Goal: Task Accomplishment & Management: Complete application form

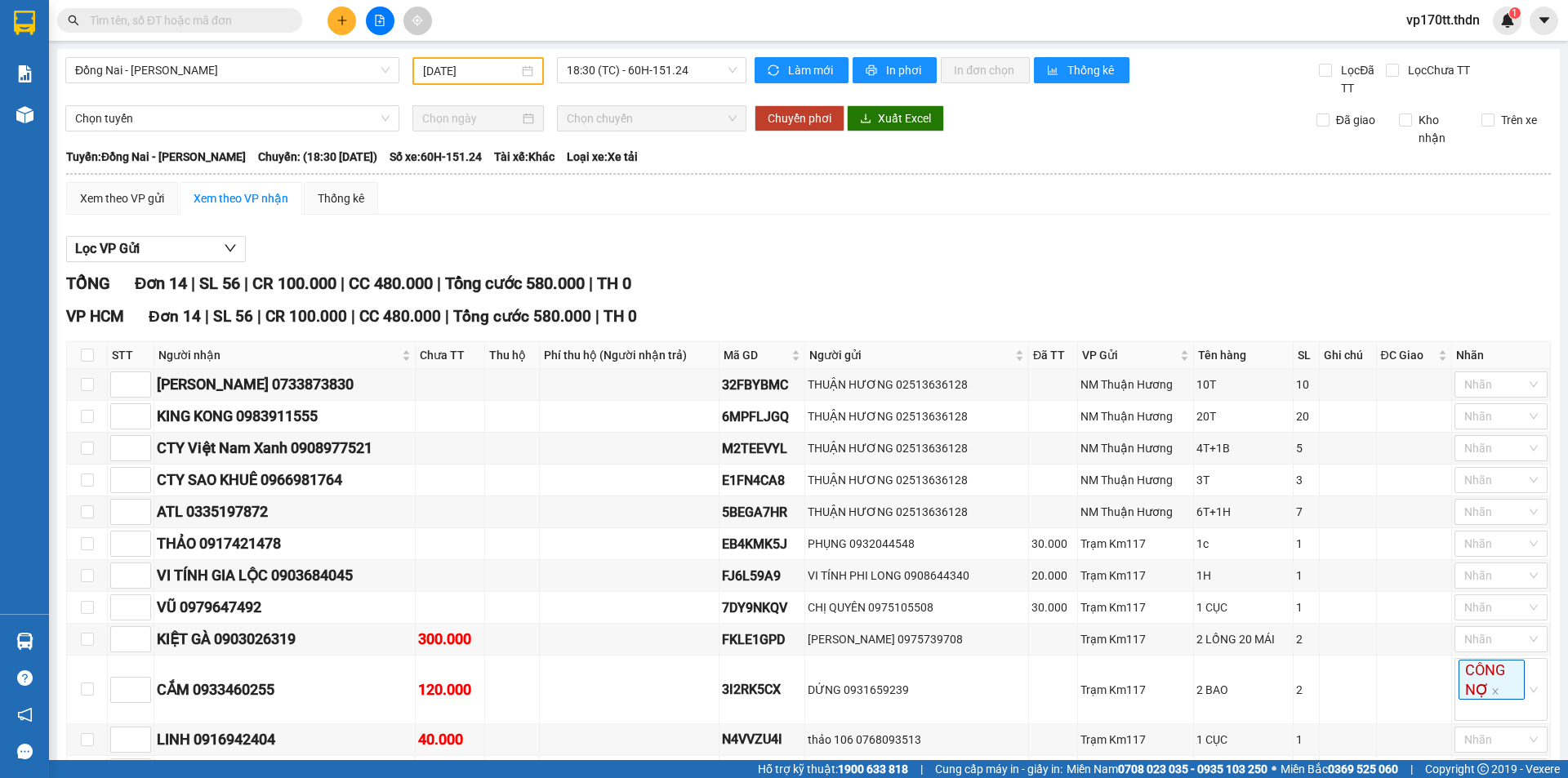
scroll to position [175, 0]
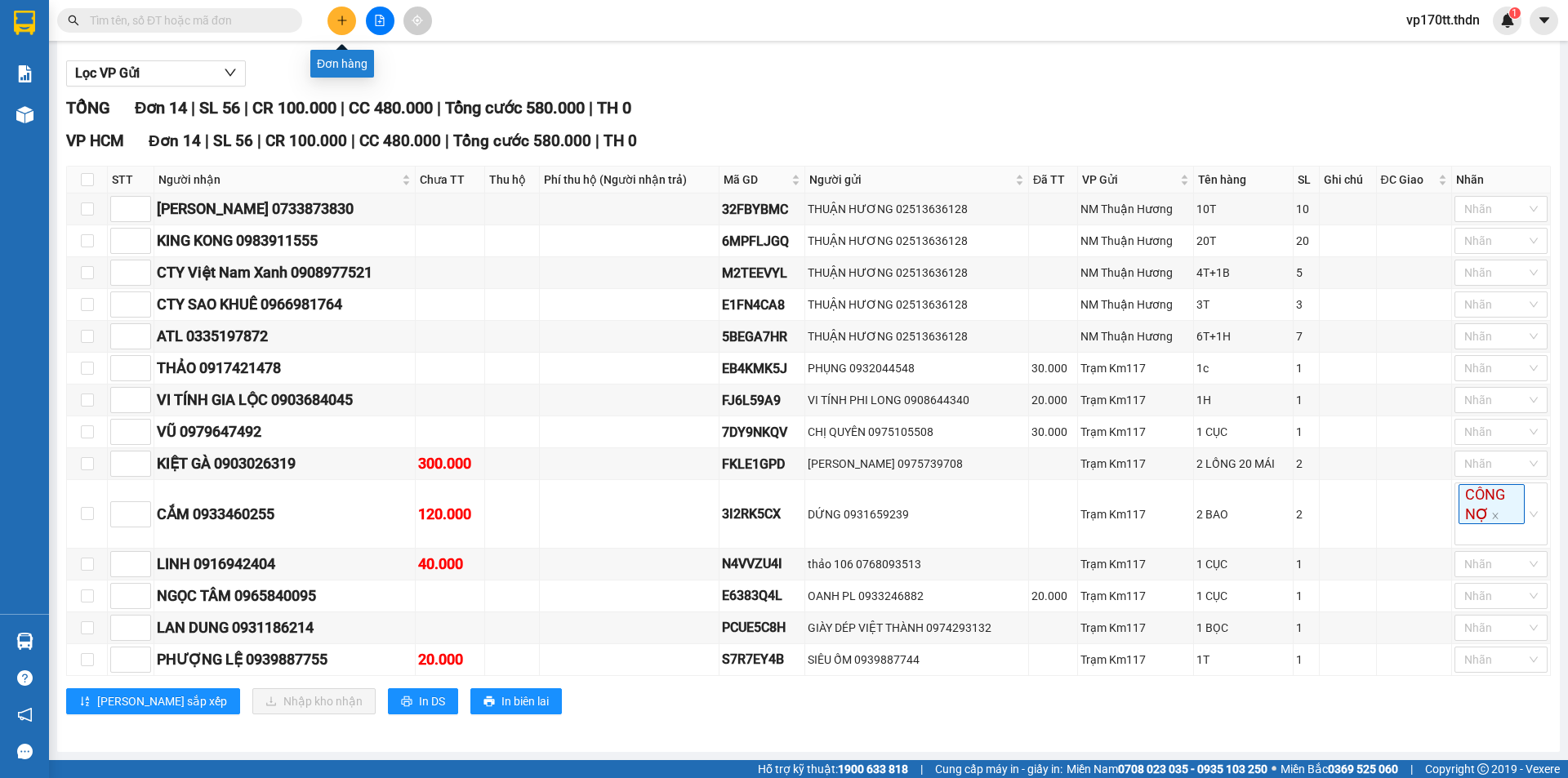
click at [349, 9] on button at bounding box center [341, 21] width 29 height 29
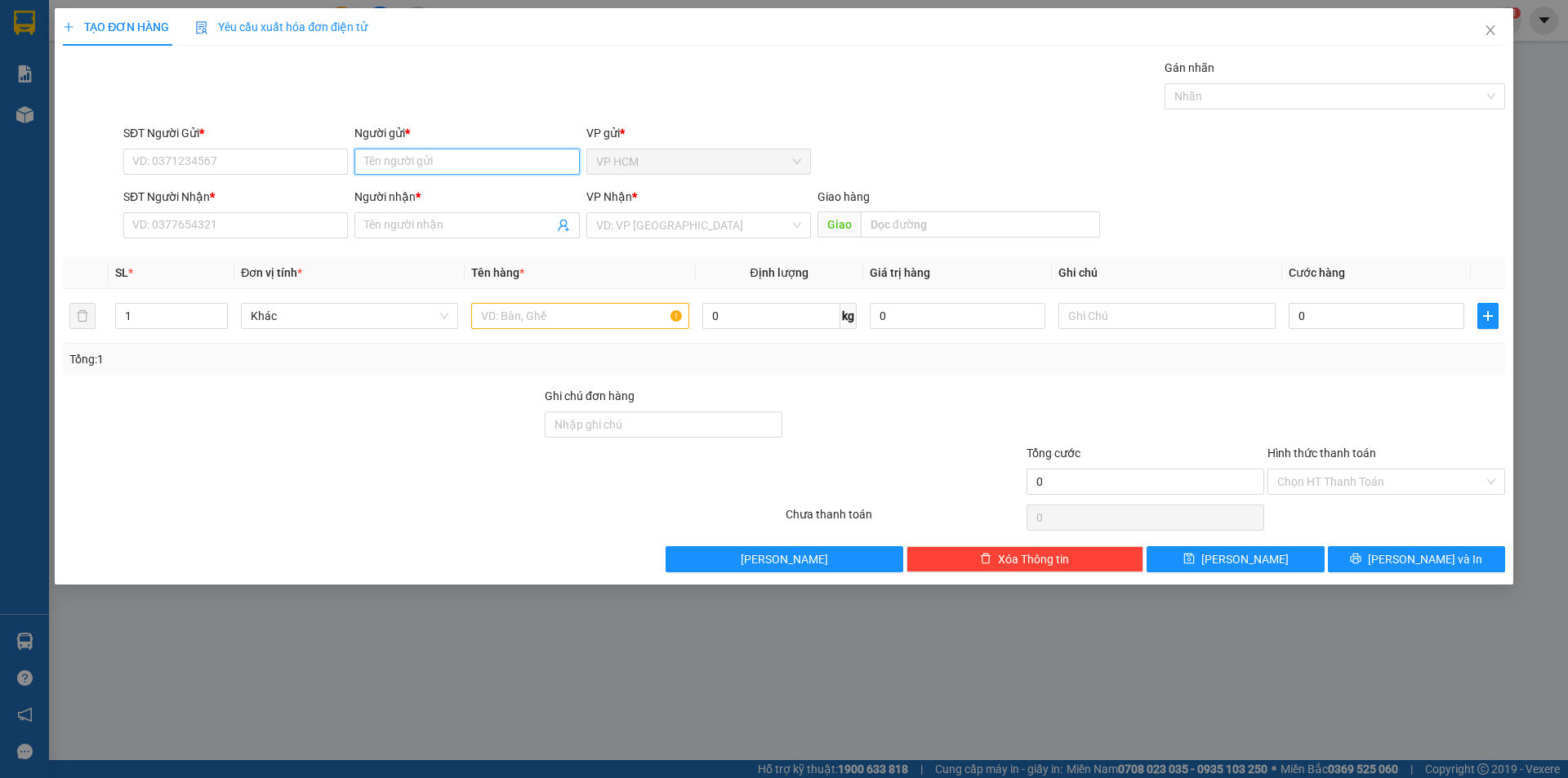
click at [412, 154] on input "Người gửi *" at bounding box center [466, 162] width 225 height 26
type input "TRANG NHÃ"
click at [466, 203] on div "TRANG NHÃ - 0915728186" at bounding box center [466, 194] width 225 height 26
type input "0915728186"
type input "TRANG NHÃ"
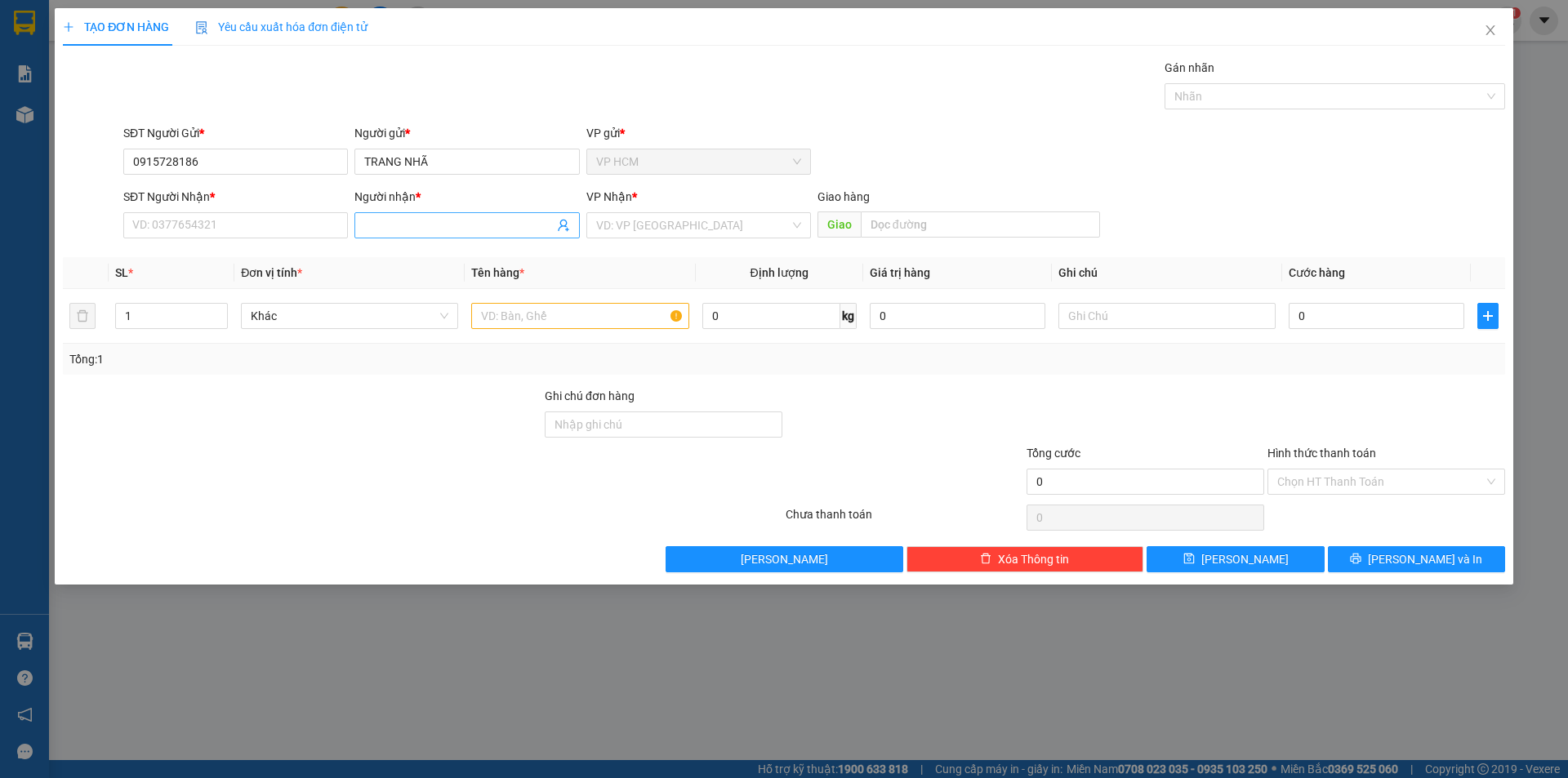
click at [568, 226] on icon "user-add" at bounding box center [563, 225] width 13 height 13
click at [575, 185] on span "CÔ NY" at bounding box center [591, 184] width 33 height 13
type input "0816233822"
type input "CÔ NY"
click at [583, 312] on input "text" at bounding box center [579, 316] width 217 height 26
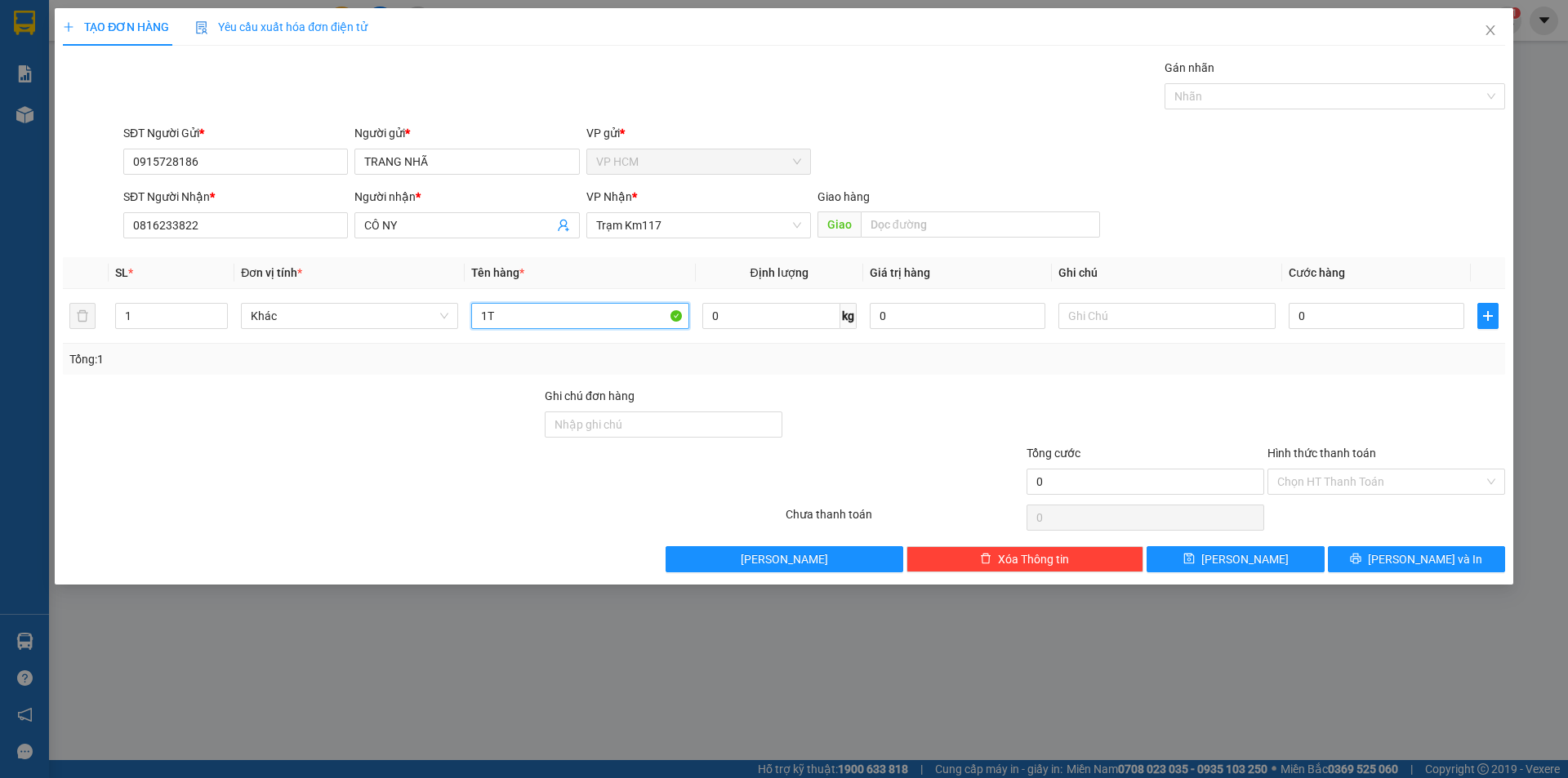
type input "1T"
drag, startPoint x: 1211, startPoint y: 121, endPoint x: 1220, endPoint y: 92, distance: 30.4
click at [1212, 113] on div "Transit Pickup Surcharge Ids Transit Deliver Surcharge Ids Transit Deliver Surc…" at bounding box center [783, 315] width 1442 height 513
click at [1220, 92] on div at bounding box center [1326, 96] width 316 height 20
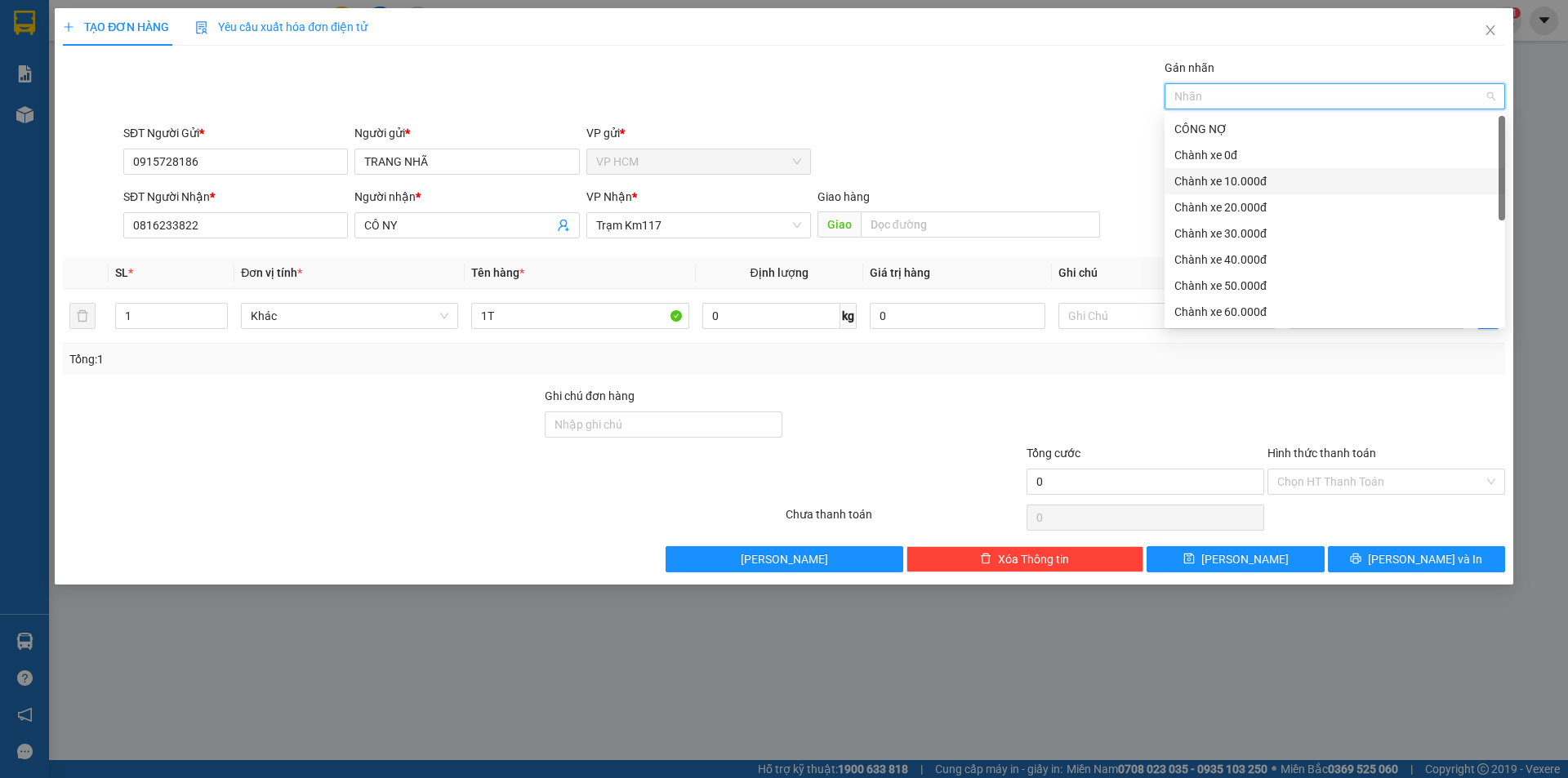
click at [1225, 165] on div "Chành xe 0đ" at bounding box center [1334, 155] width 340 height 26
click at [1228, 178] on div "Chành xe 10.000đ" at bounding box center [1335, 181] width 321 height 18
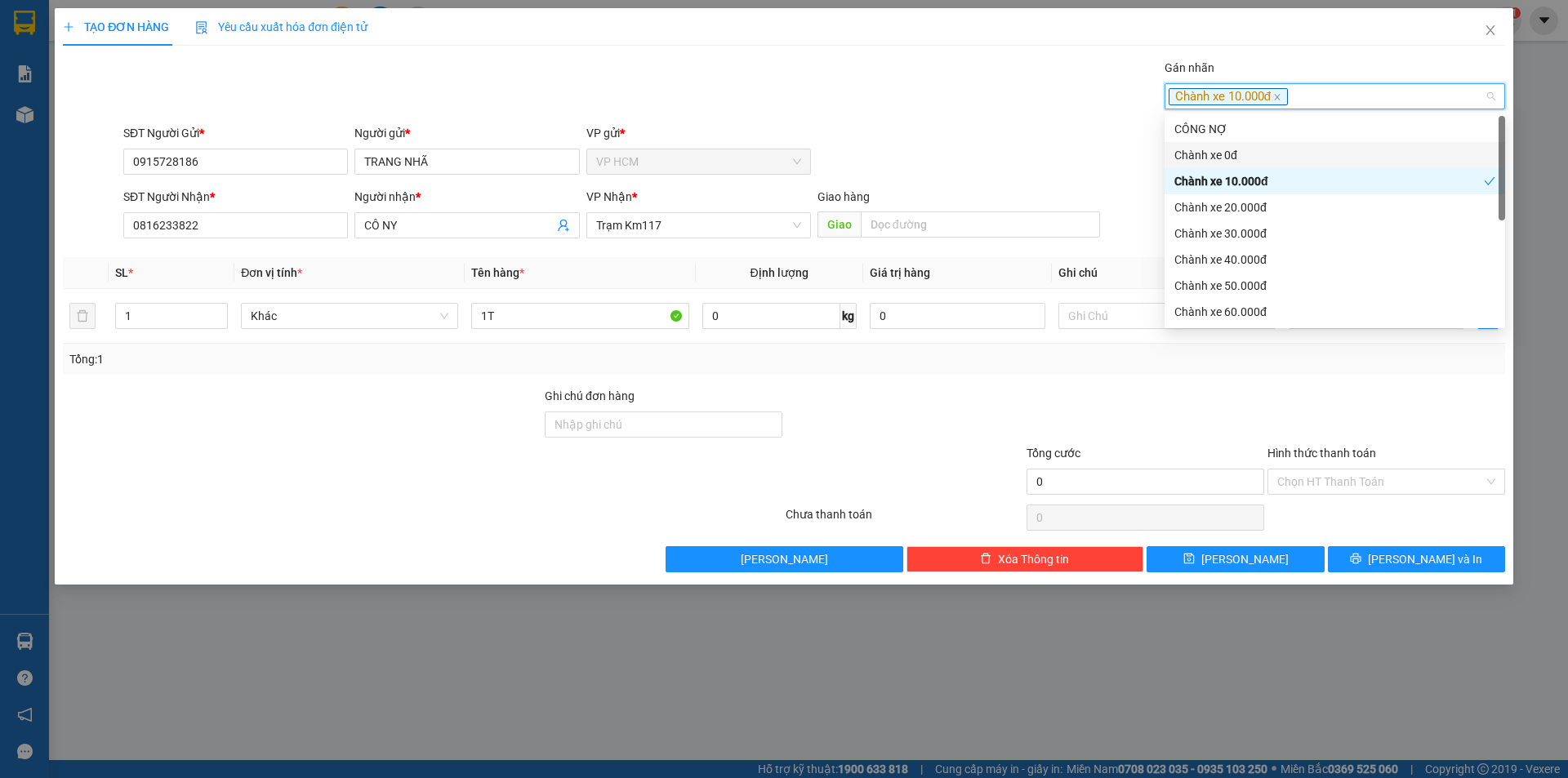
click at [886, 95] on div "Gán nhãn Chành xe 10.000đ" at bounding box center [814, 87] width 1388 height 57
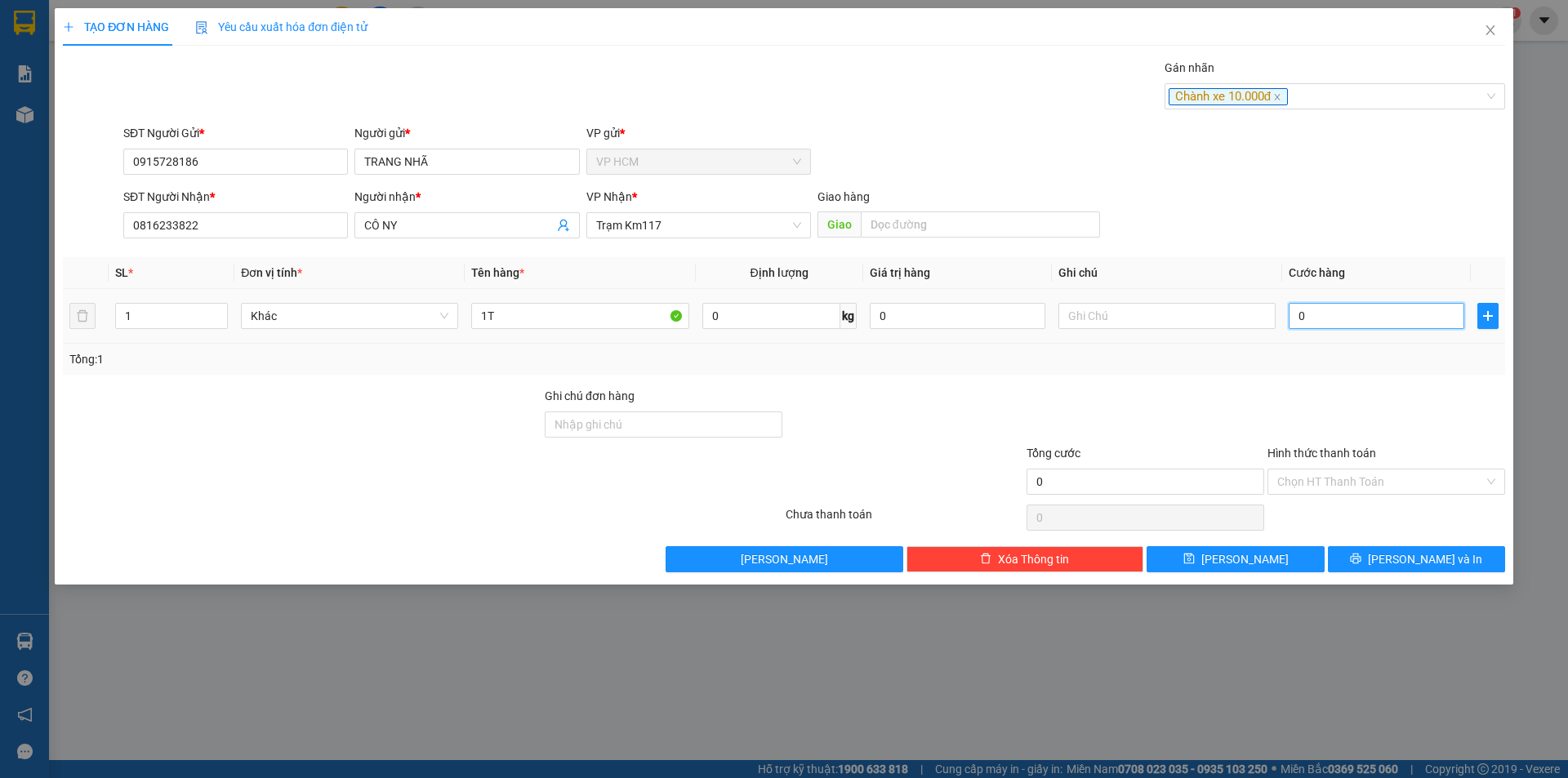
click at [1359, 316] on input "0" at bounding box center [1376, 316] width 175 height 26
type input "4"
type input "40"
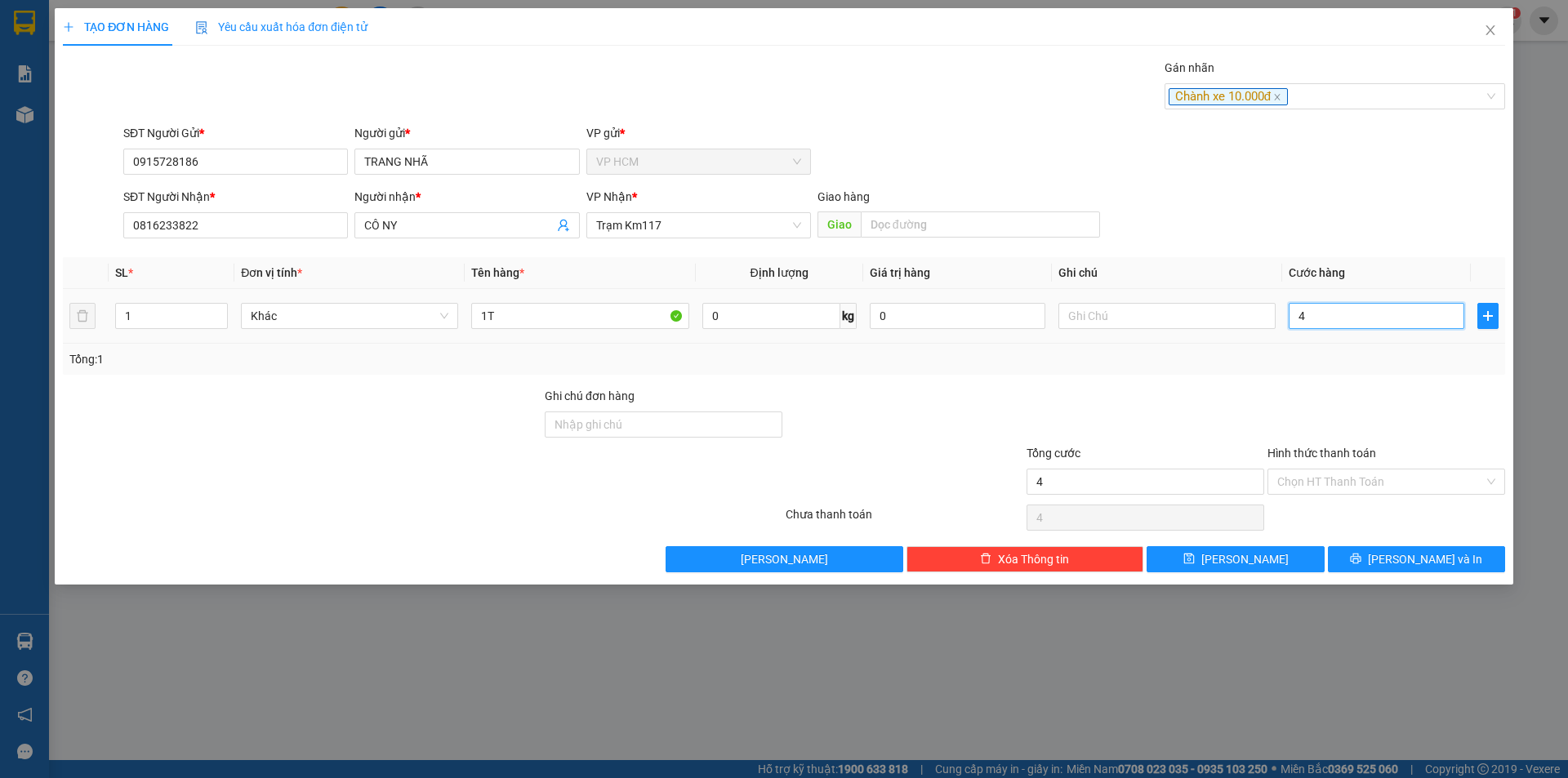
type input "40"
type input "40.000"
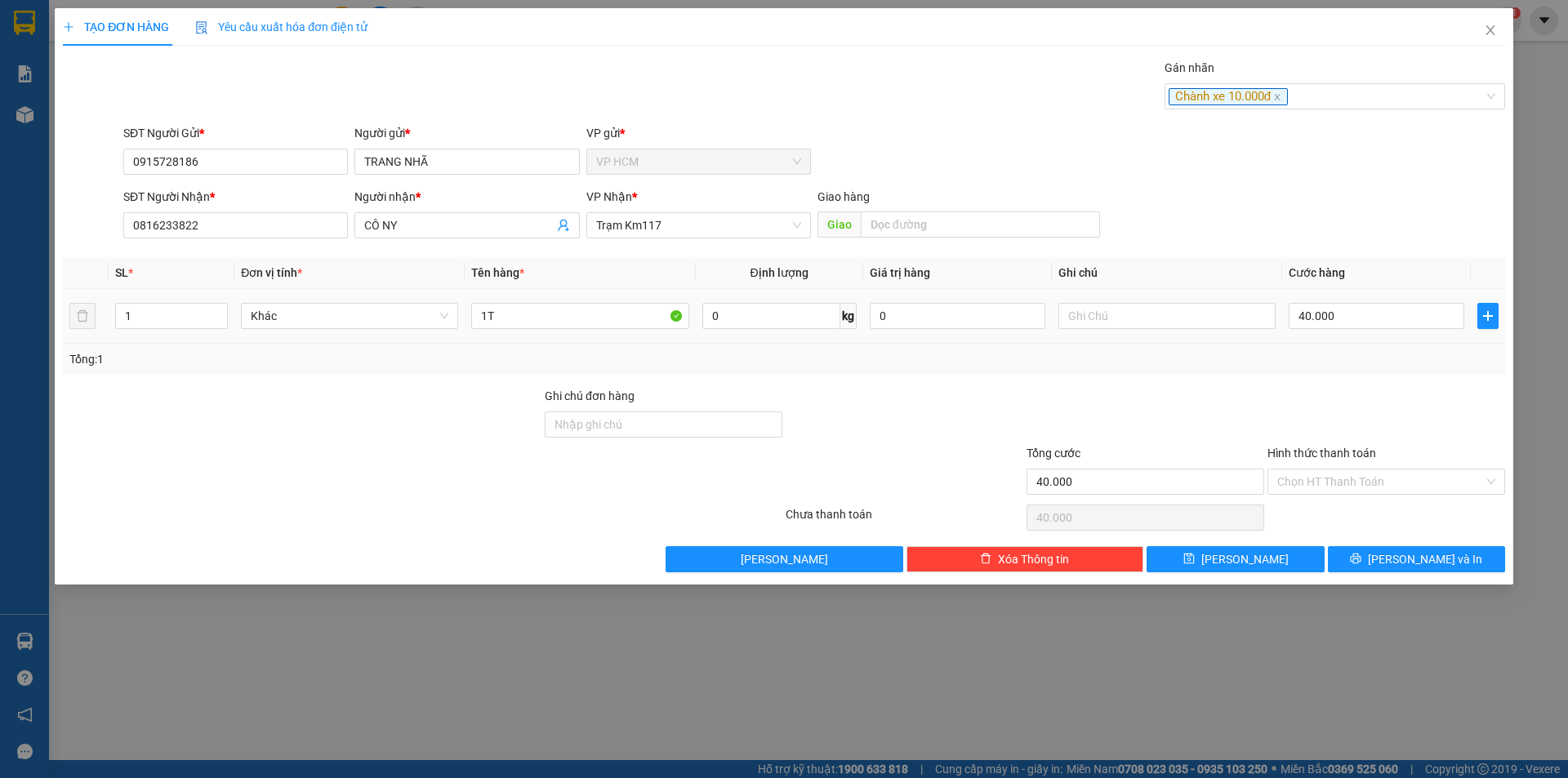
drag, startPoint x: 1341, startPoint y: 368, endPoint x: 1341, endPoint y: 398, distance: 30.0
click at [1341, 376] on div "Transit Pickup Surcharge Ids Transit Deliver Surcharge Ids Transit Deliver Surc…" at bounding box center [783, 315] width 1442 height 513
click at [1341, 494] on input "Hình thức thanh toán" at bounding box center [1380, 482] width 206 height 25
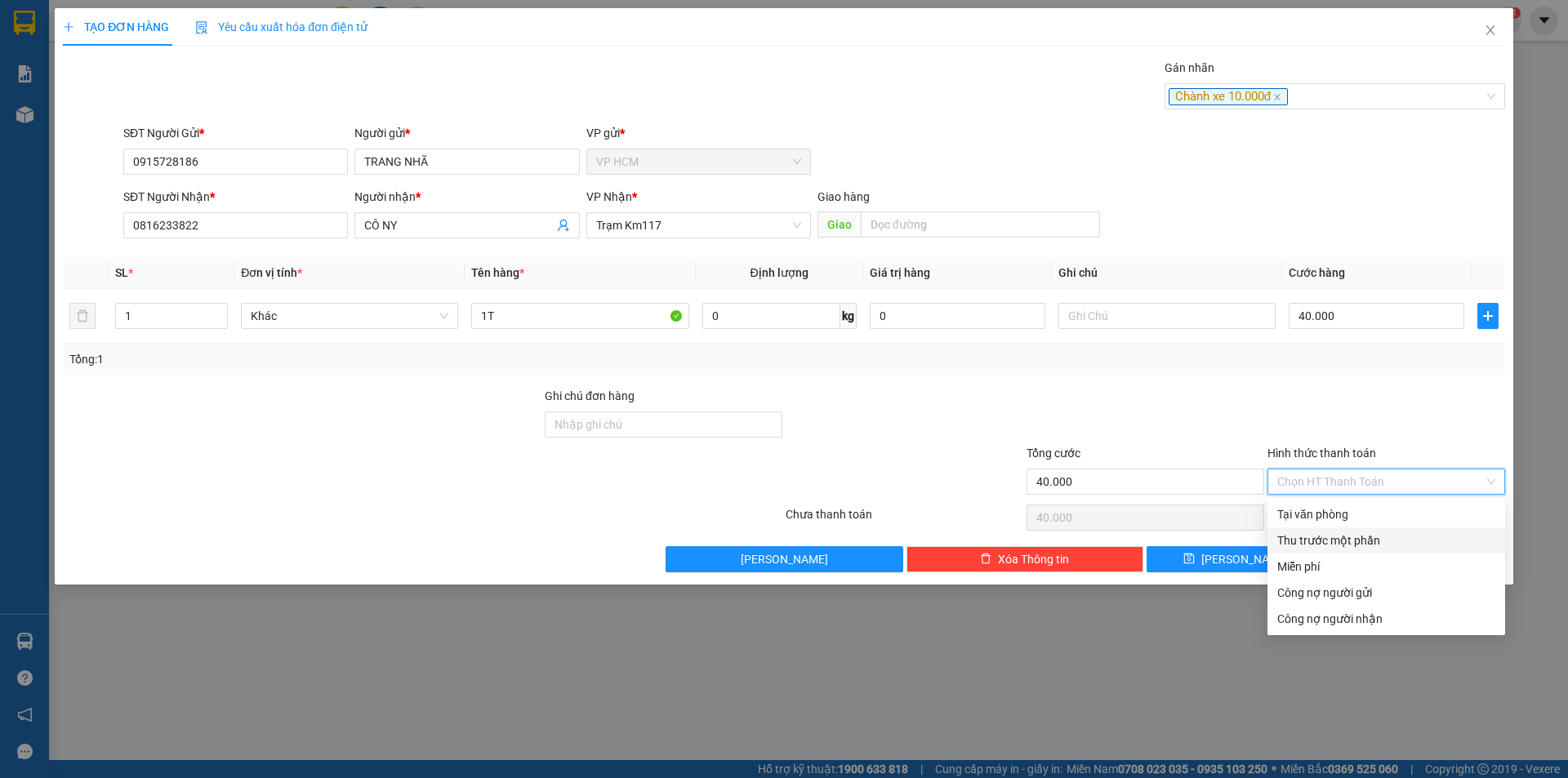
drag, startPoint x: 1319, startPoint y: 535, endPoint x: 1123, endPoint y: 535, distance: 196.0
click at [1318, 536] on div "Thu trước một phần" at bounding box center [1386, 540] width 218 height 18
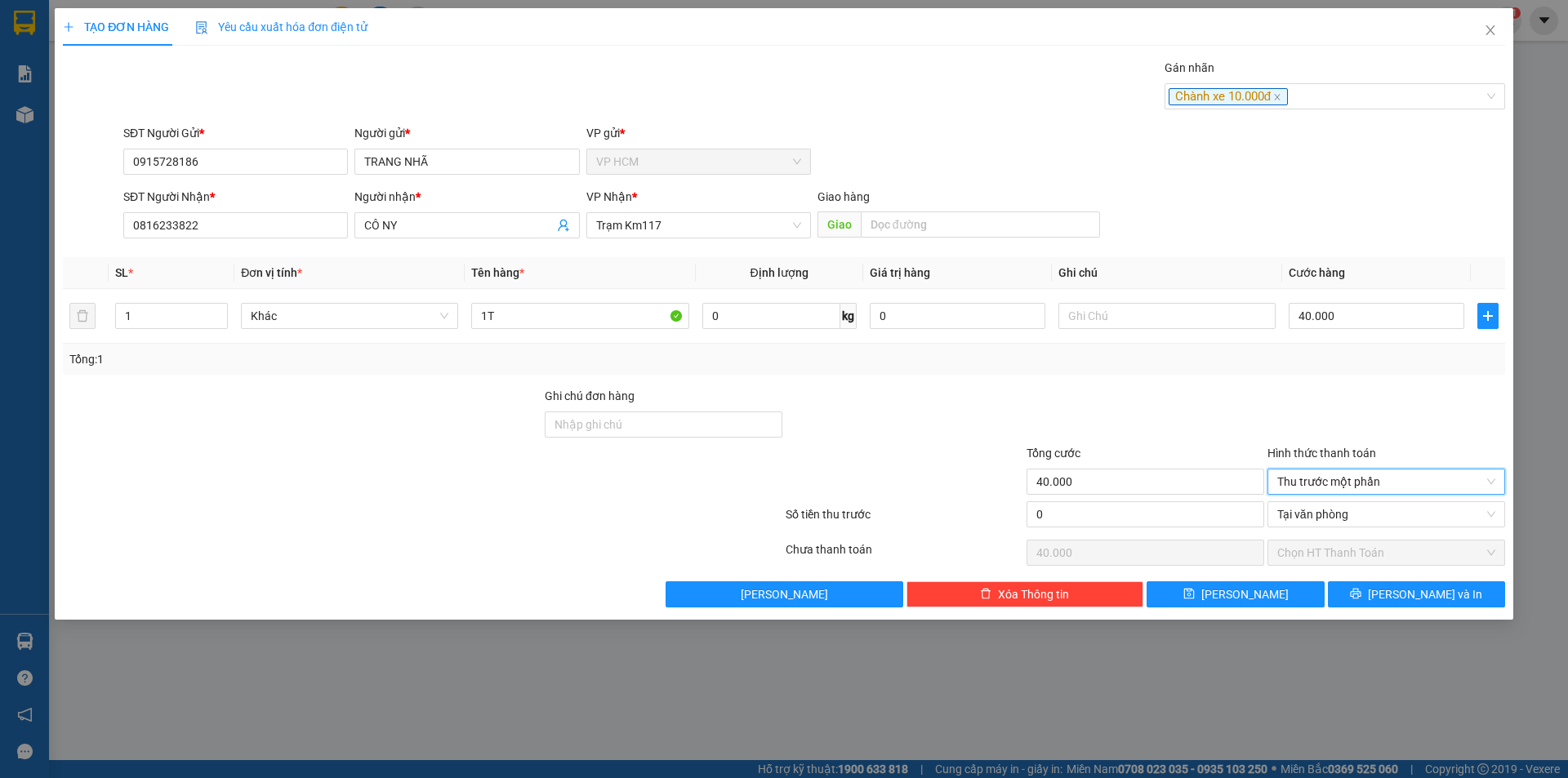
click at [1121, 535] on div "0" at bounding box center [1145, 518] width 241 height 35
click at [1121, 523] on input "0" at bounding box center [1145, 514] width 238 height 26
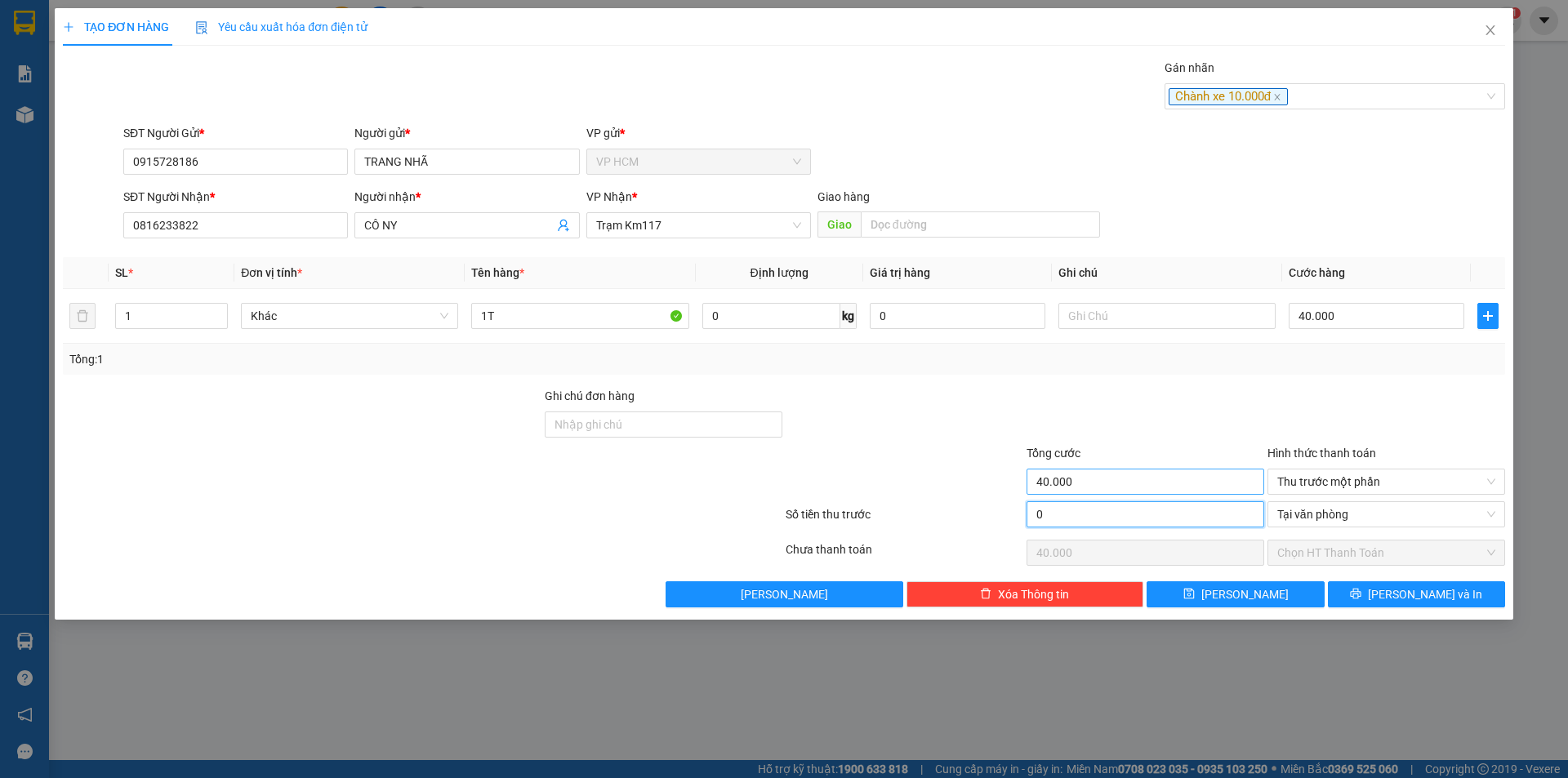
type input "1"
type input "39.999"
type input "10"
type input "39.990"
type input "10.000"
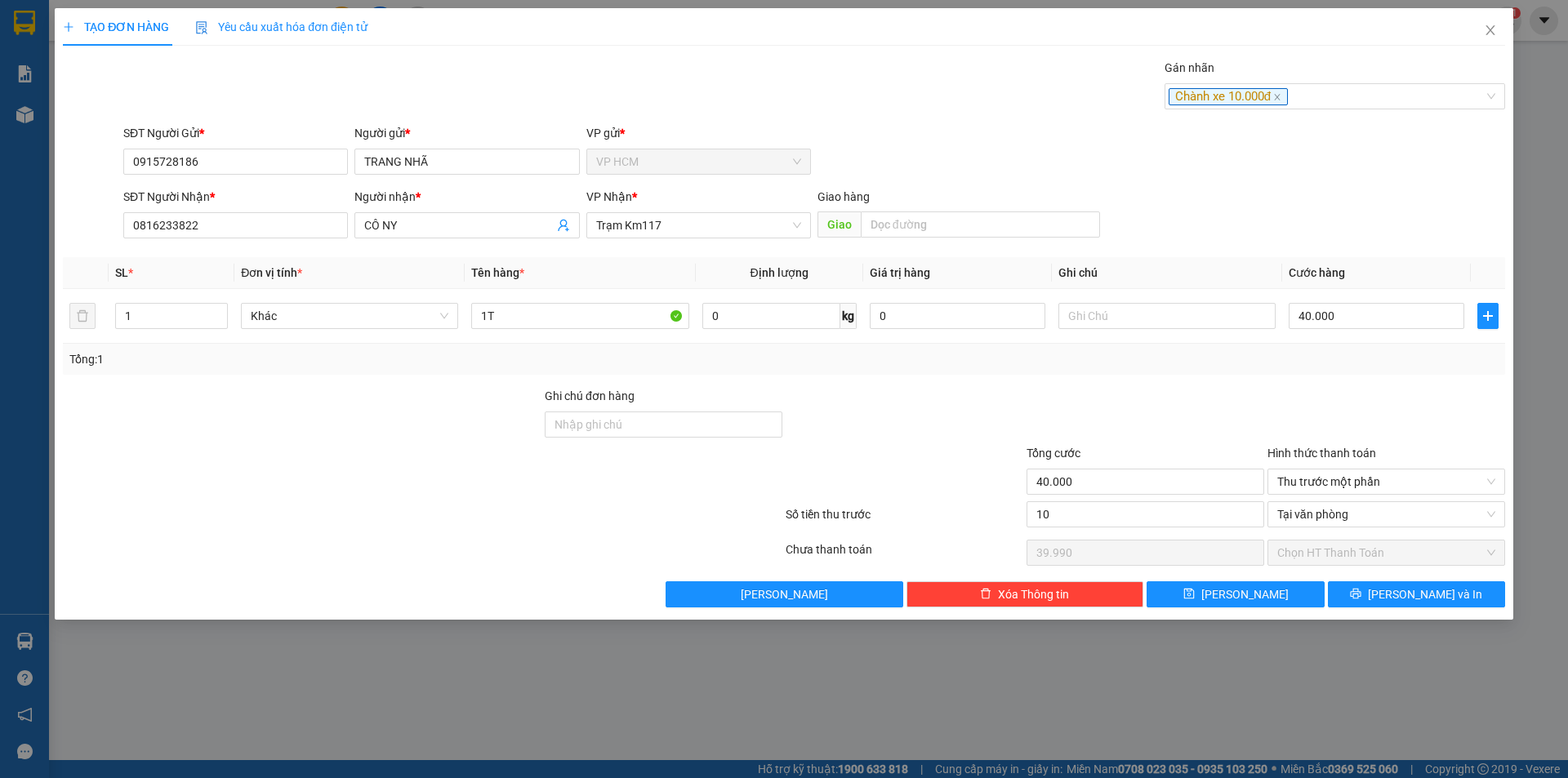
type input "30.000"
click at [1155, 418] on div at bounding box center [1145, 415] width 241 height 57
click at [1380, 596] on button "[PERSON_NAME] và In" at bounding box center [1415, 594] width 177 height 26
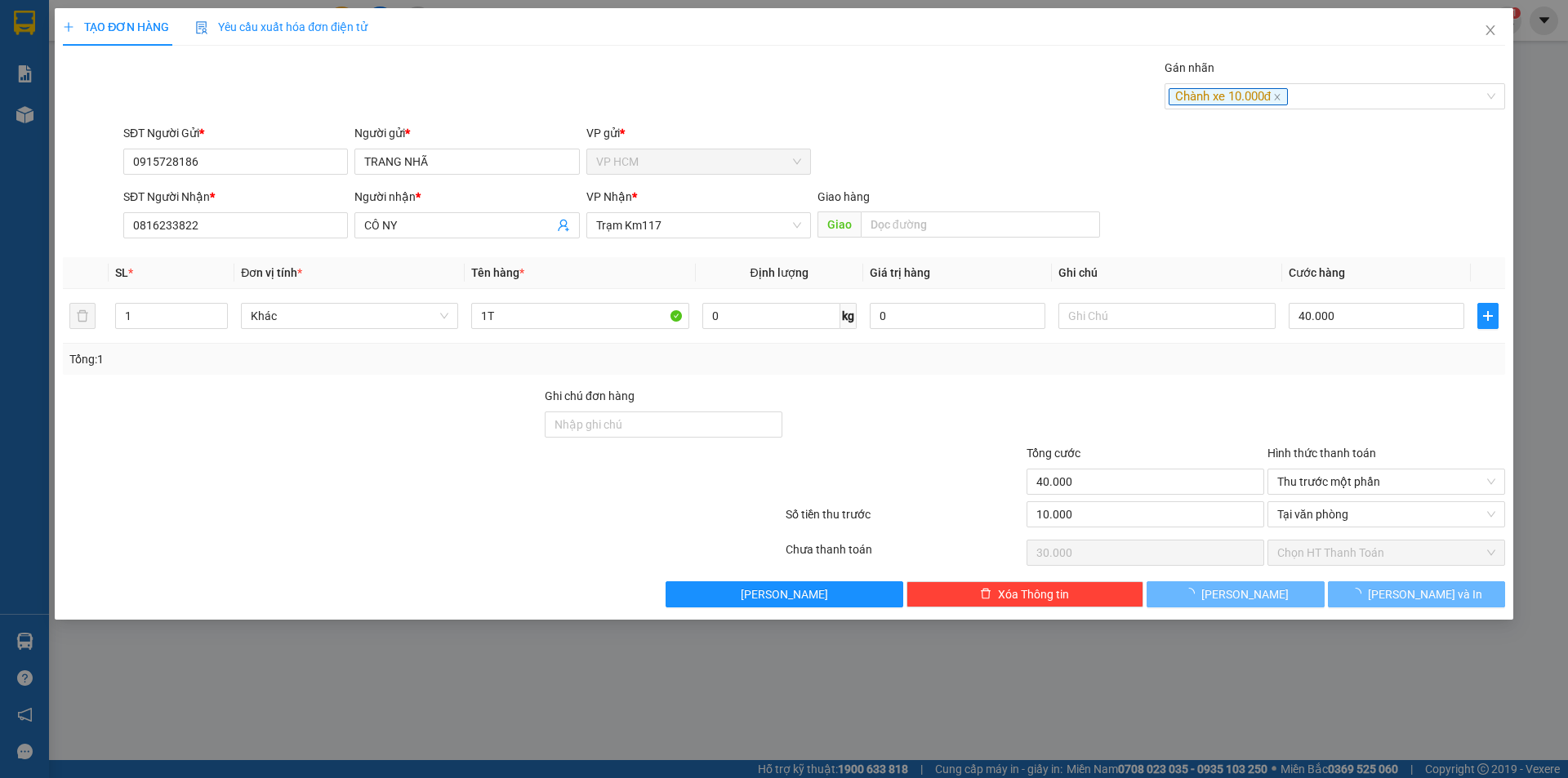
click at [929, 70] on div "Gán nhãn Chành xe 10.000đ" at bounding box center [814, 87] width 1388 height 57
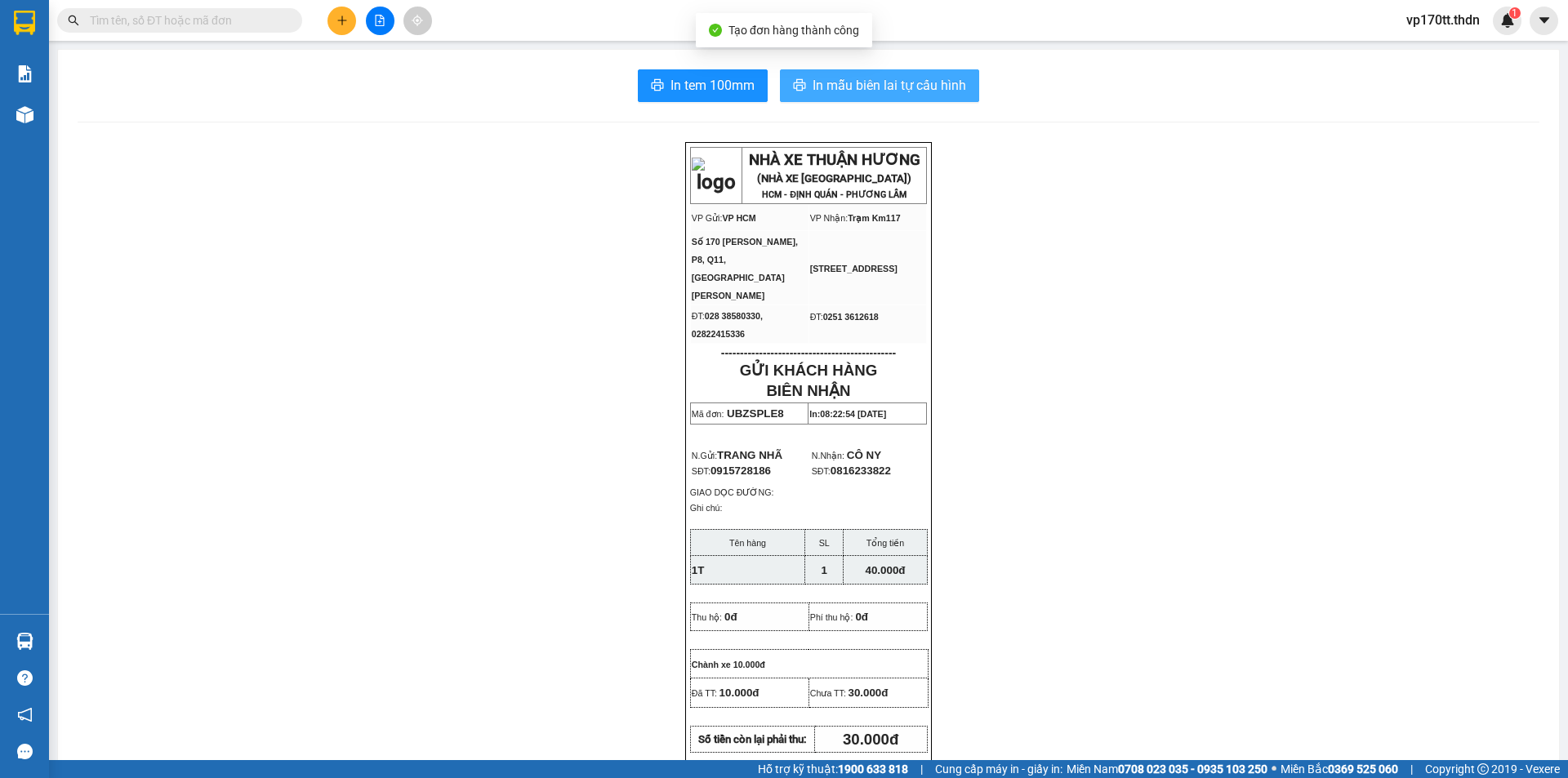
click at [928, 85] on span "In mẫu biên lai tự cấu hình" at bounding box center [889, 85] width 154 height 21
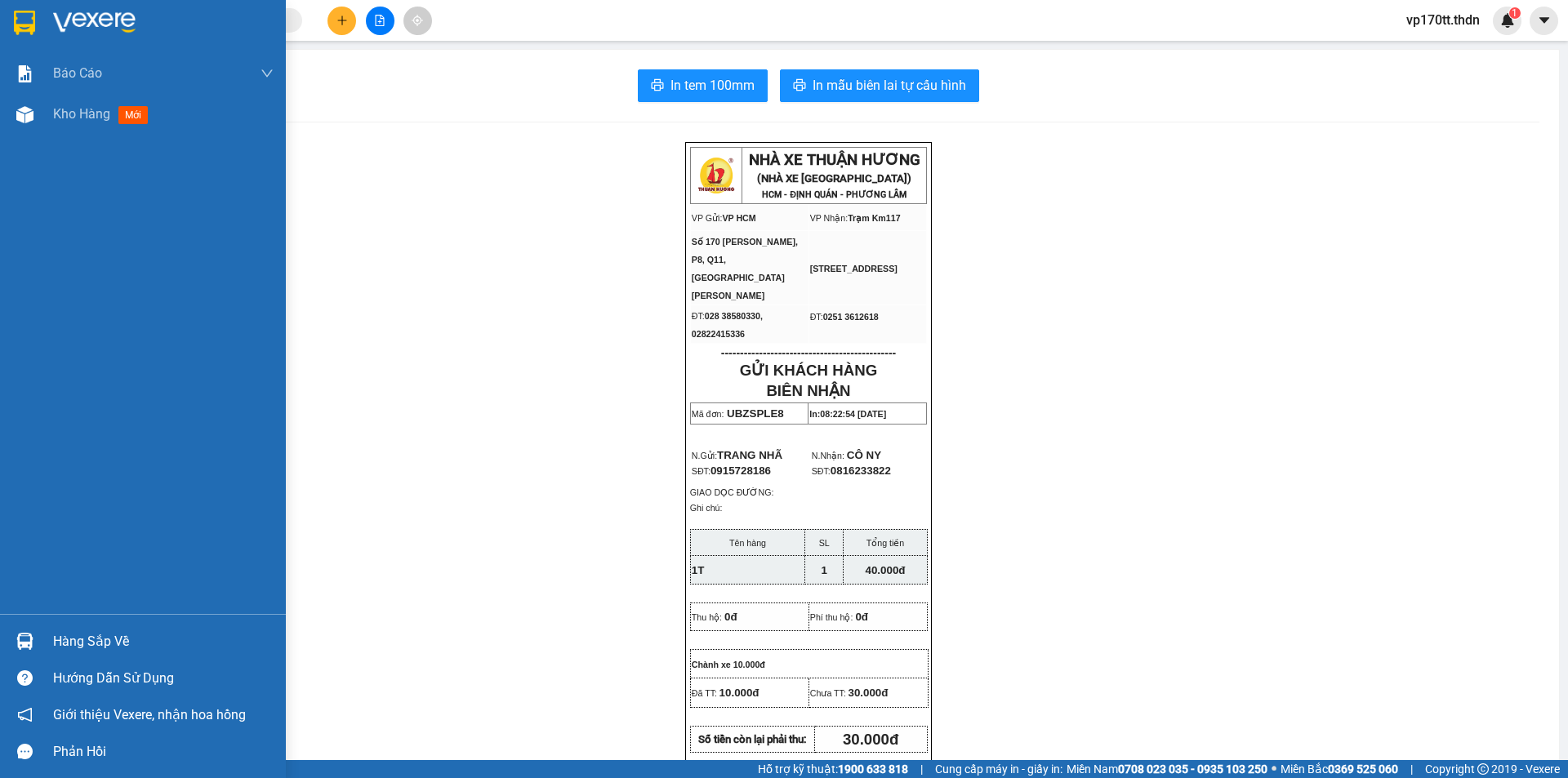
click at [54, 641] on div "Hàng sắp về" at bounding box center [164, 641] width 220 height 25
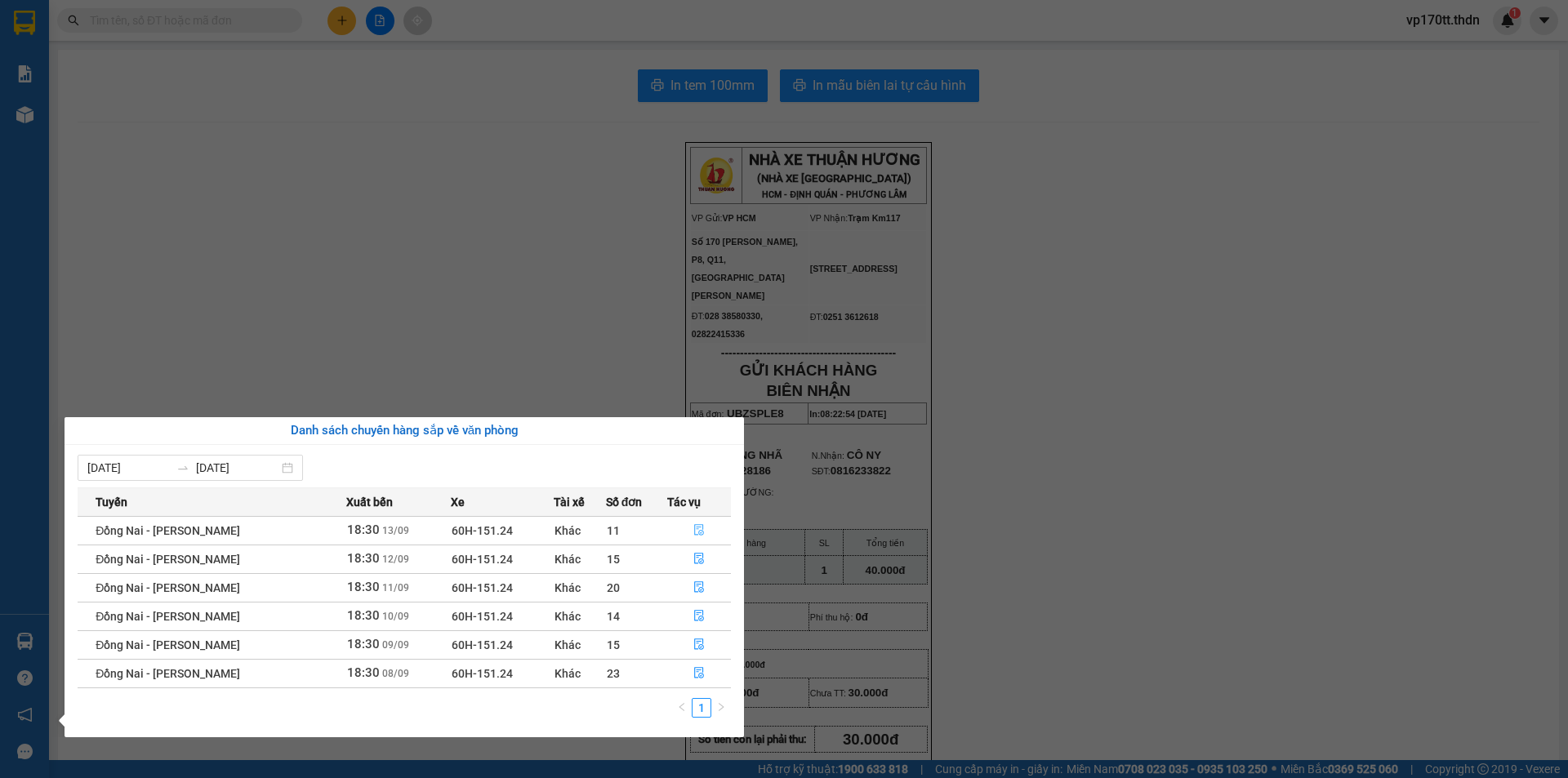
click at [694, 533] on icon "file-done" at bounding box center [699, 531] width 10 height 12
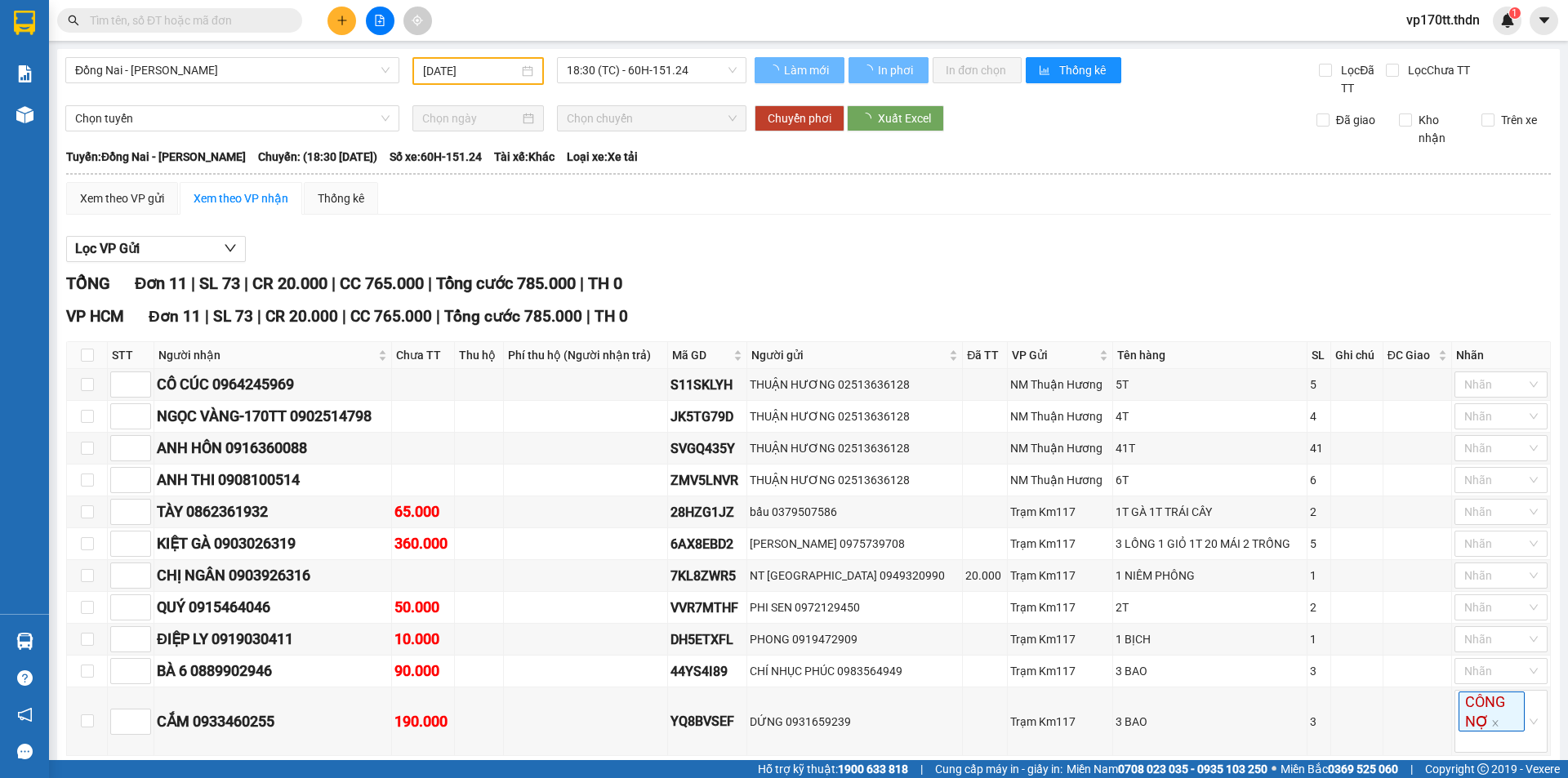
type input "[DATE]"
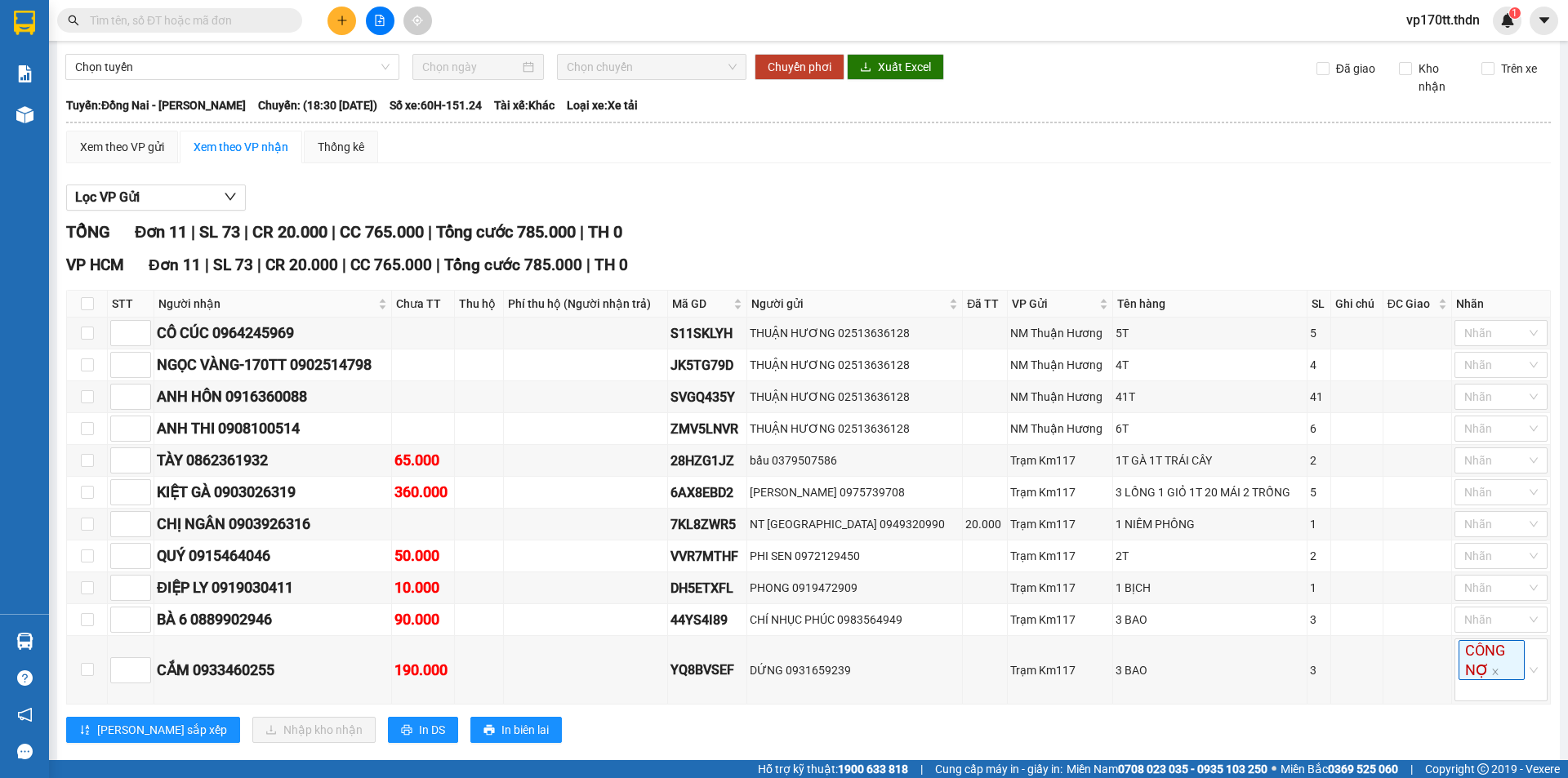
scroll to position [80, 0]
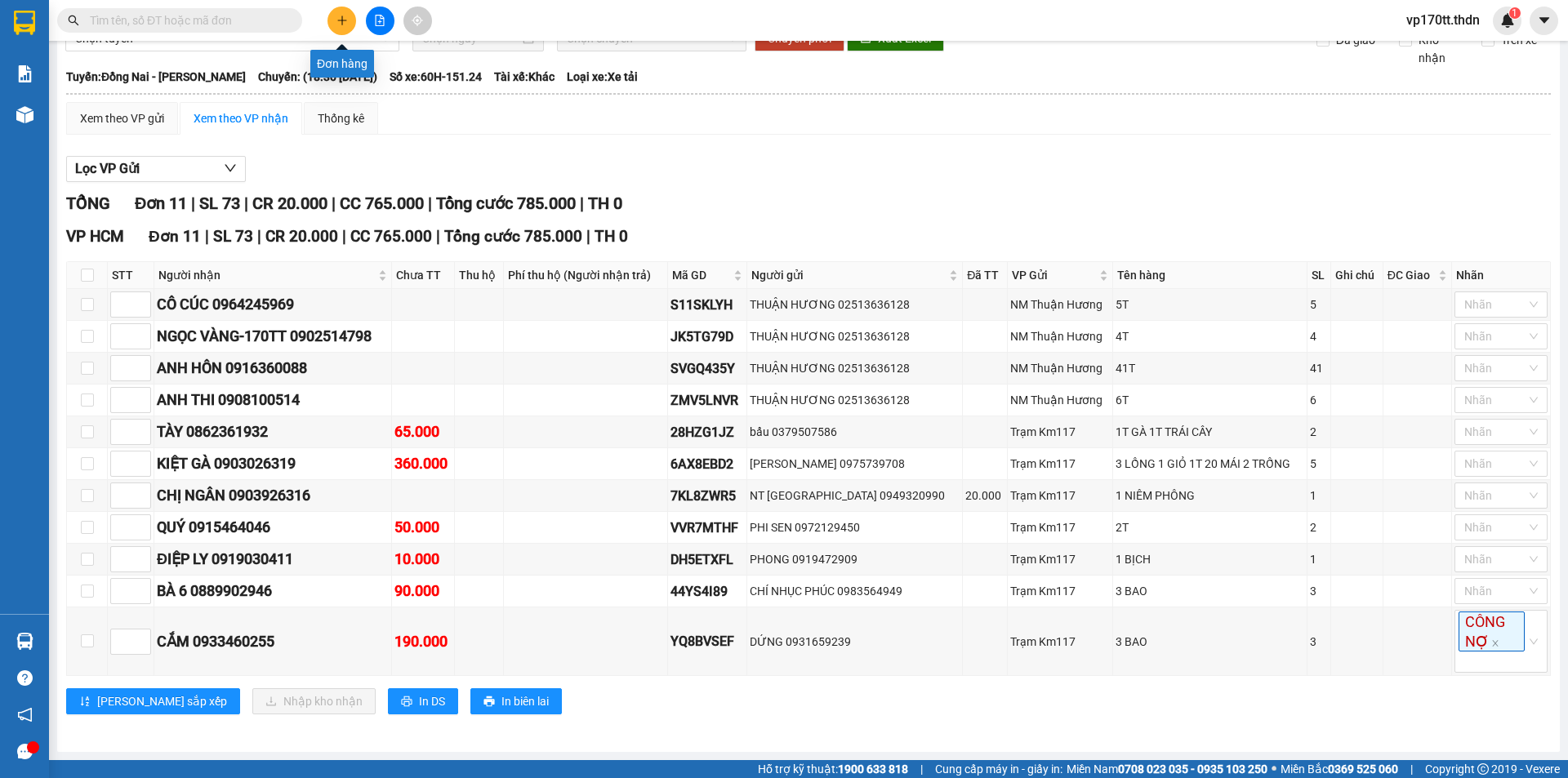
click at [337, 12] on button at bounding box center [341, 21] width 29 height 29
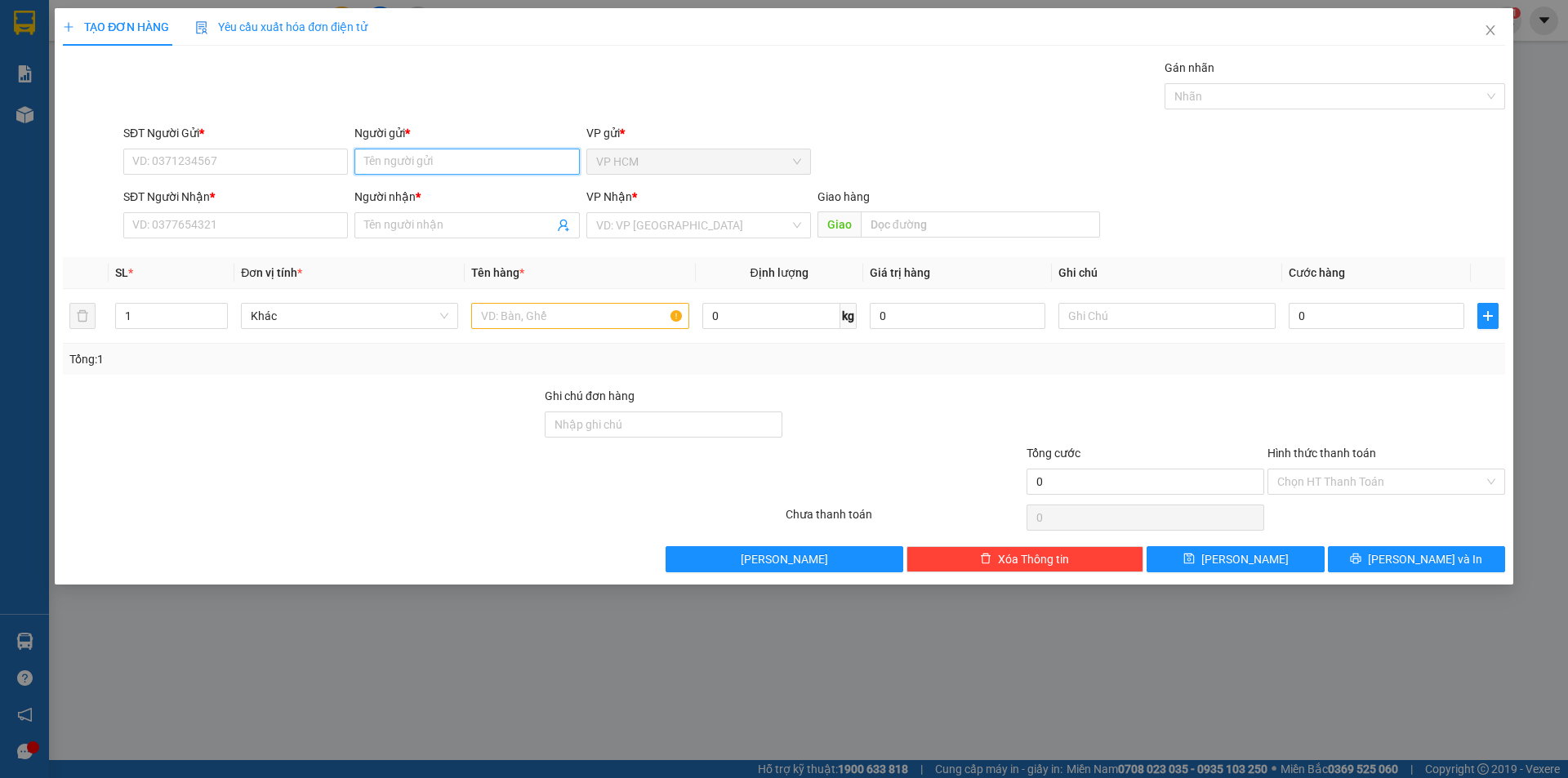
click at [456, 166] on input "Người gửi *" at bounding box center [466, 162] width 225 height 26
type input "lu sau chi"
click at [475, 187] on div "LÙ SẦU CHI - 0382033606" at bounding box center [466, 194] width 205 height 18
type input "0382033606"
type input "LÙ SẦU CHI"
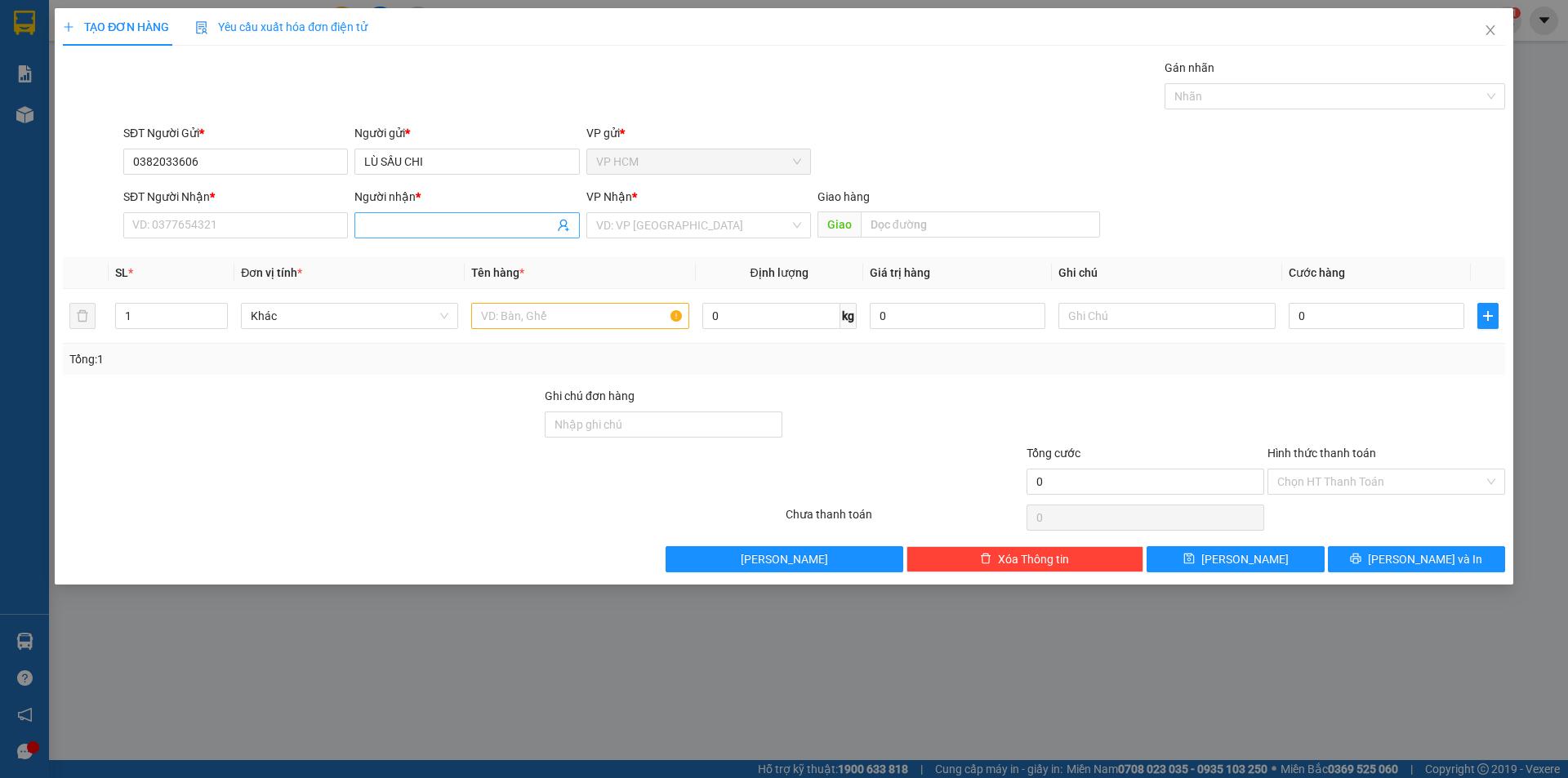
click at [563, 225] on icon "user-add" at bounding box center [563, 225] width 13 height 13
click at [572, 185] on span "[PERSON_NAME]" at bounding box center [597, 184] width 87 height 13
type input "0937126964"
type input "[PERSON_NAME]"
drag, startPoint x: 173, startPoint y: 309, endPoint x: 233, endPoint y: 309, distance: 60.0
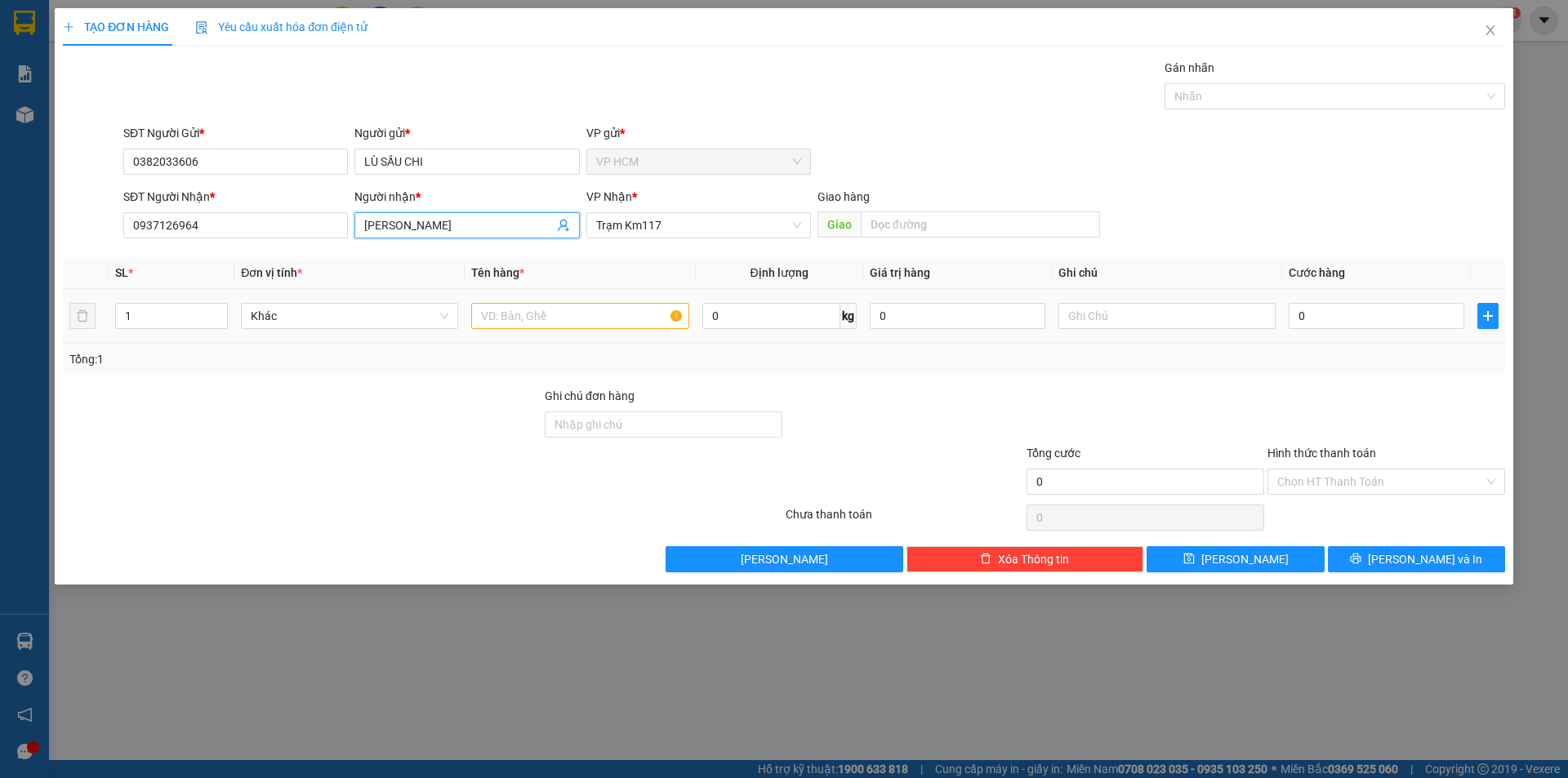
click at [187, 309] on input "1" at bounding box center [171, 315] width 111 height 25
click at [589, 292] on td at bounding box center [580, 316] width 230 height 55
click at [592, 317] on input "text" at bounding box center [579, 316] width 217 height 26
click at [1197, 97] on div at bounding box center [1326, 96] width 316 height 20
type input "1K"
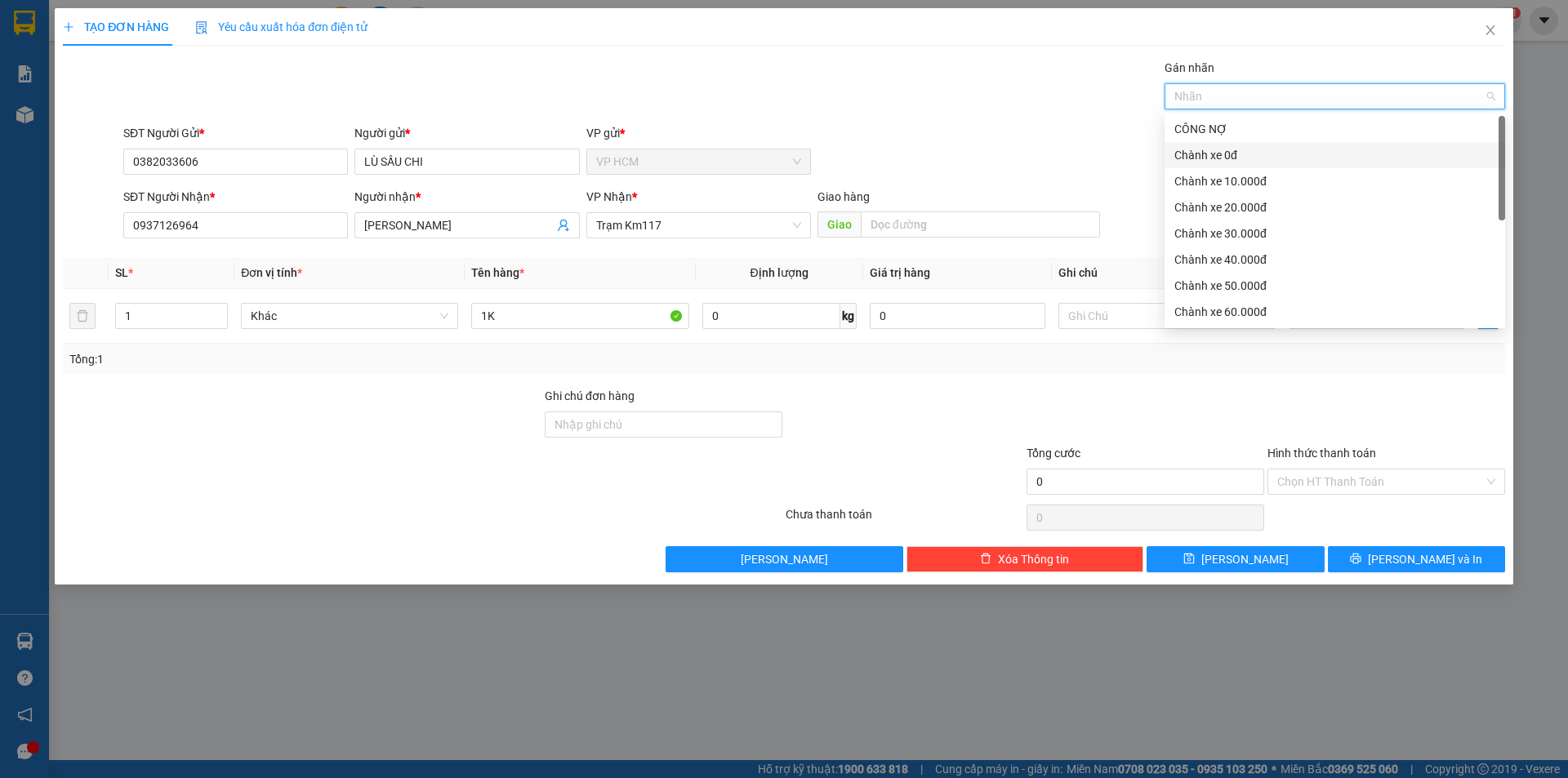
click at [1229, 152] on div "Chành xe 0đ" at bounding box center [1335, 155] width 321 height 18
click at [1021, 112] on div "Gán nhãn Chành xe 0đ" at bounding box center [814, 87] width 1388 height 57
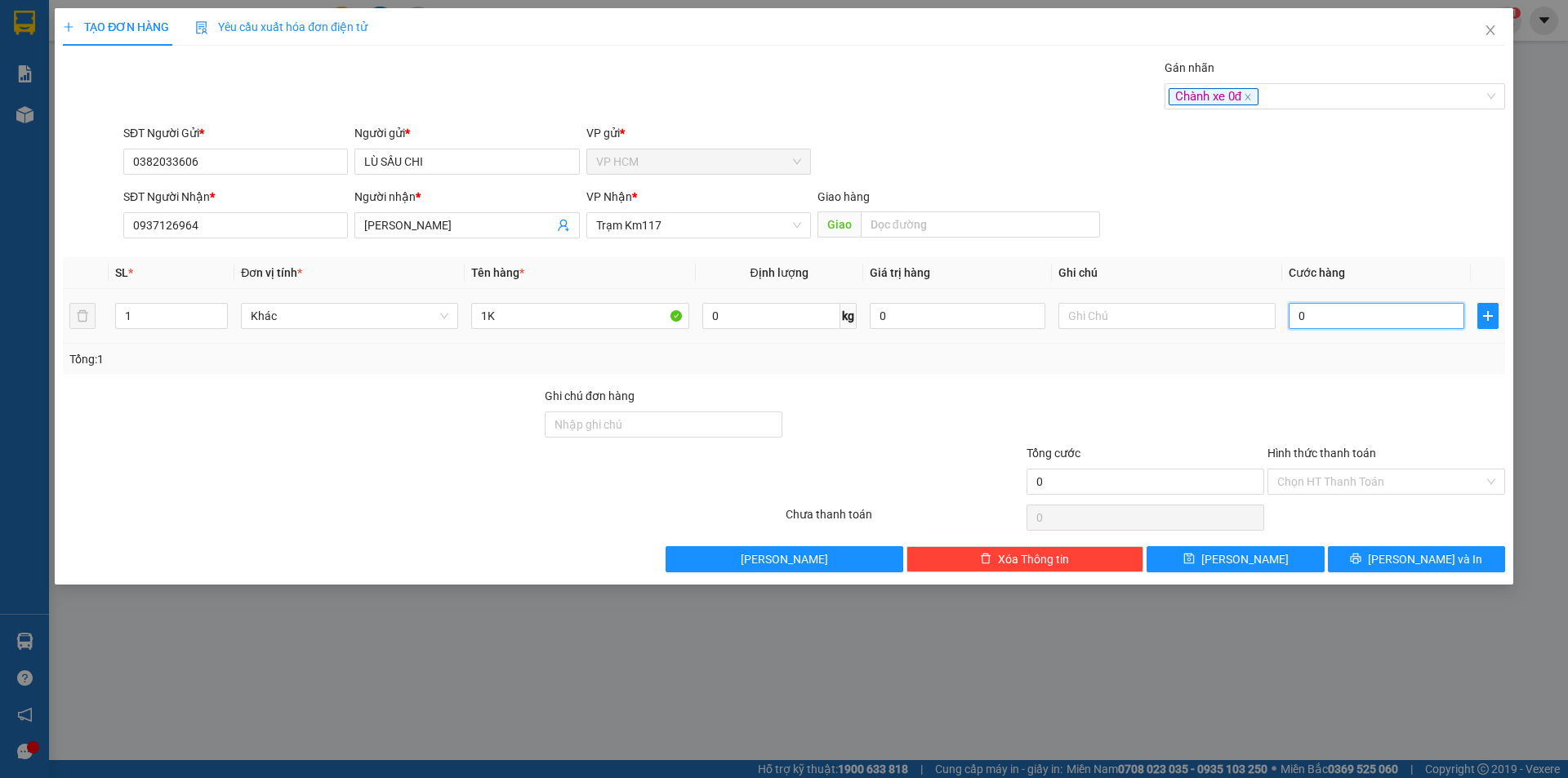
click at [1349, 310] on input "0" at bounding box center [1376, 316] width 175 height 26
type input "3"
type input "30"
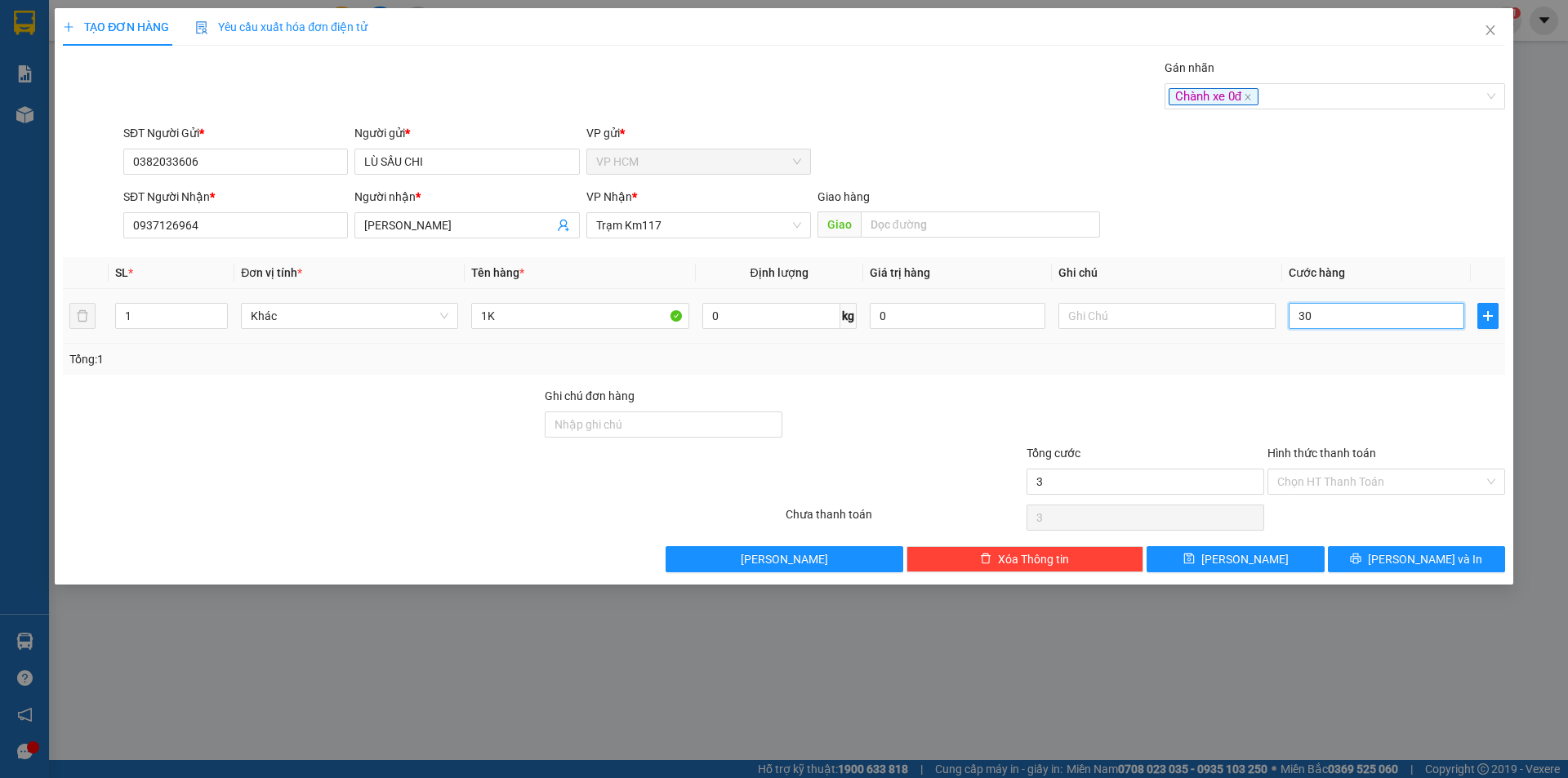
type input "30"
type input "30.000"
click at [1324, 386] on div "Transit Pickup Surcharge Ids Transit Deliver Surcharge Ids Transit Deliver Surc…" at bounding box center [783, 315] width 1442 height 513
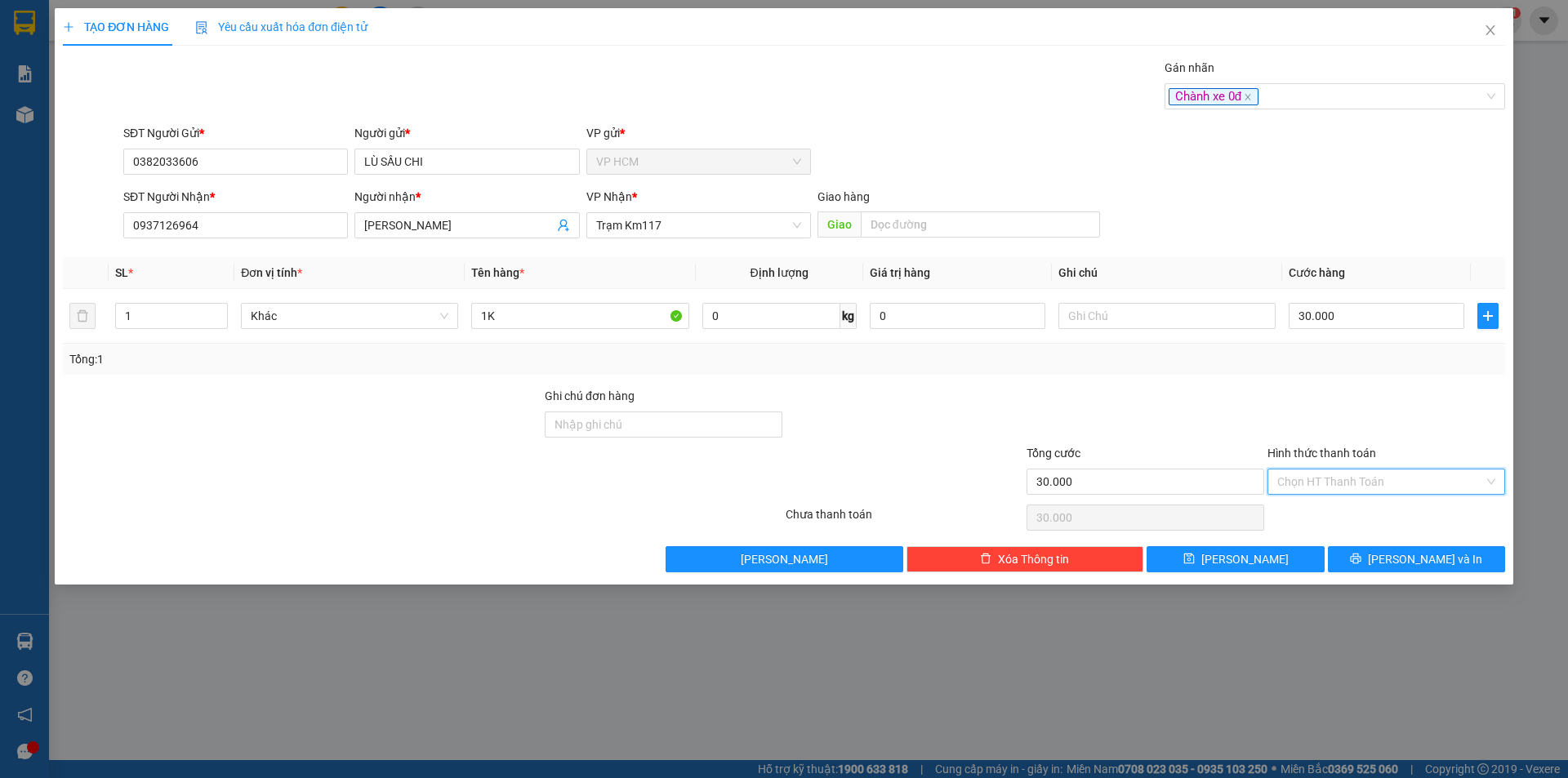
click at [1328, 473] on input "Hình thức thanh toán" at bounding box center [1380, 482] width 206 height 25
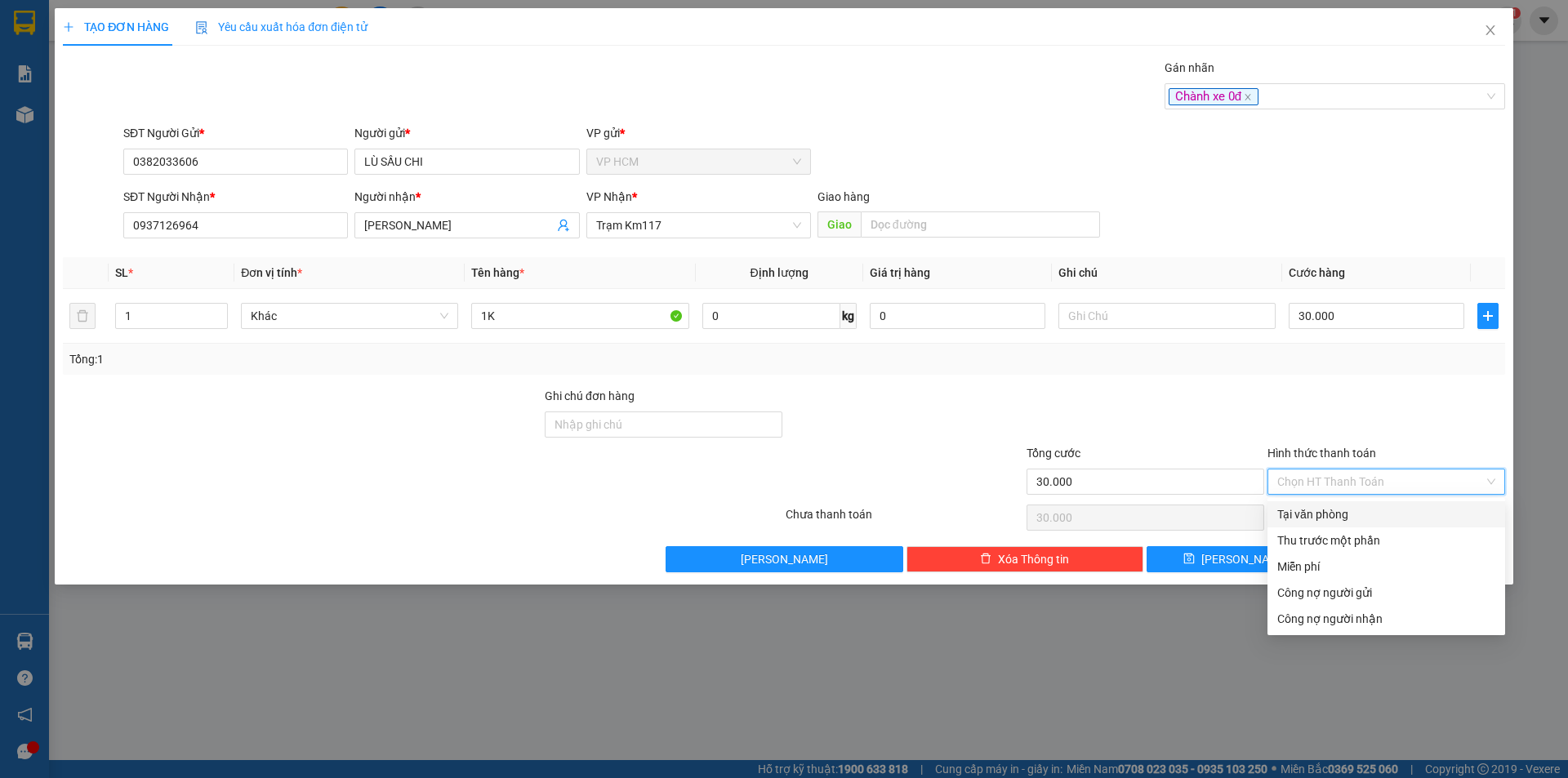
click at [1331, 518] on div "Tại văn phòng" at bounding box center [1386, 514] width 218 height 18
type input "0"
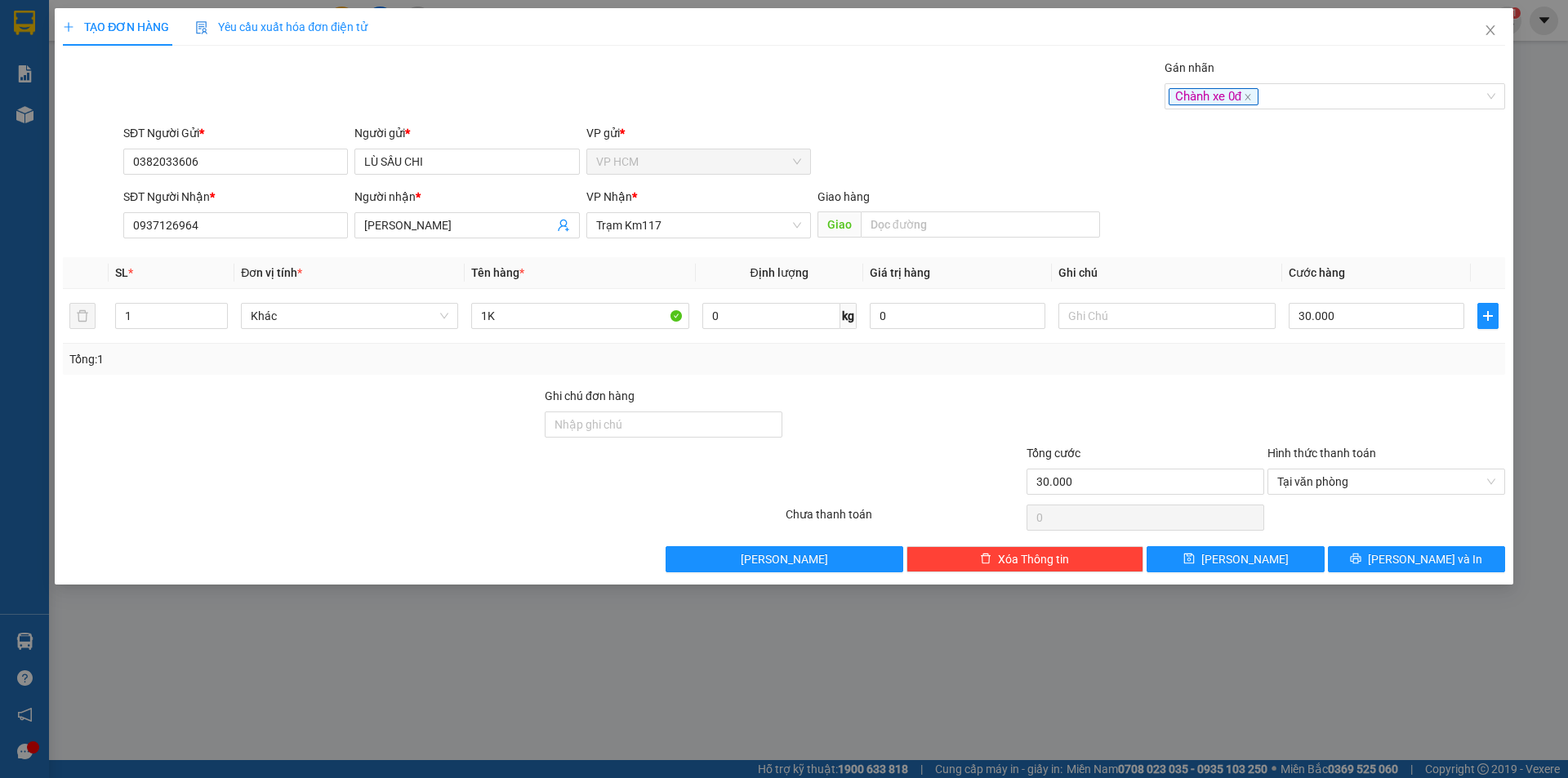
click at [1361, 543] on div "Transit Pickup Surcharge Ids Transit Deliver Surcharge Ids Transit Deliver Surc…" at bounding box center [783, 315] width 1442 height 513
click at [1375, 565] on button "[PERSON_NAME] và In" at bounding box center [1415, 559] width 177 height 26
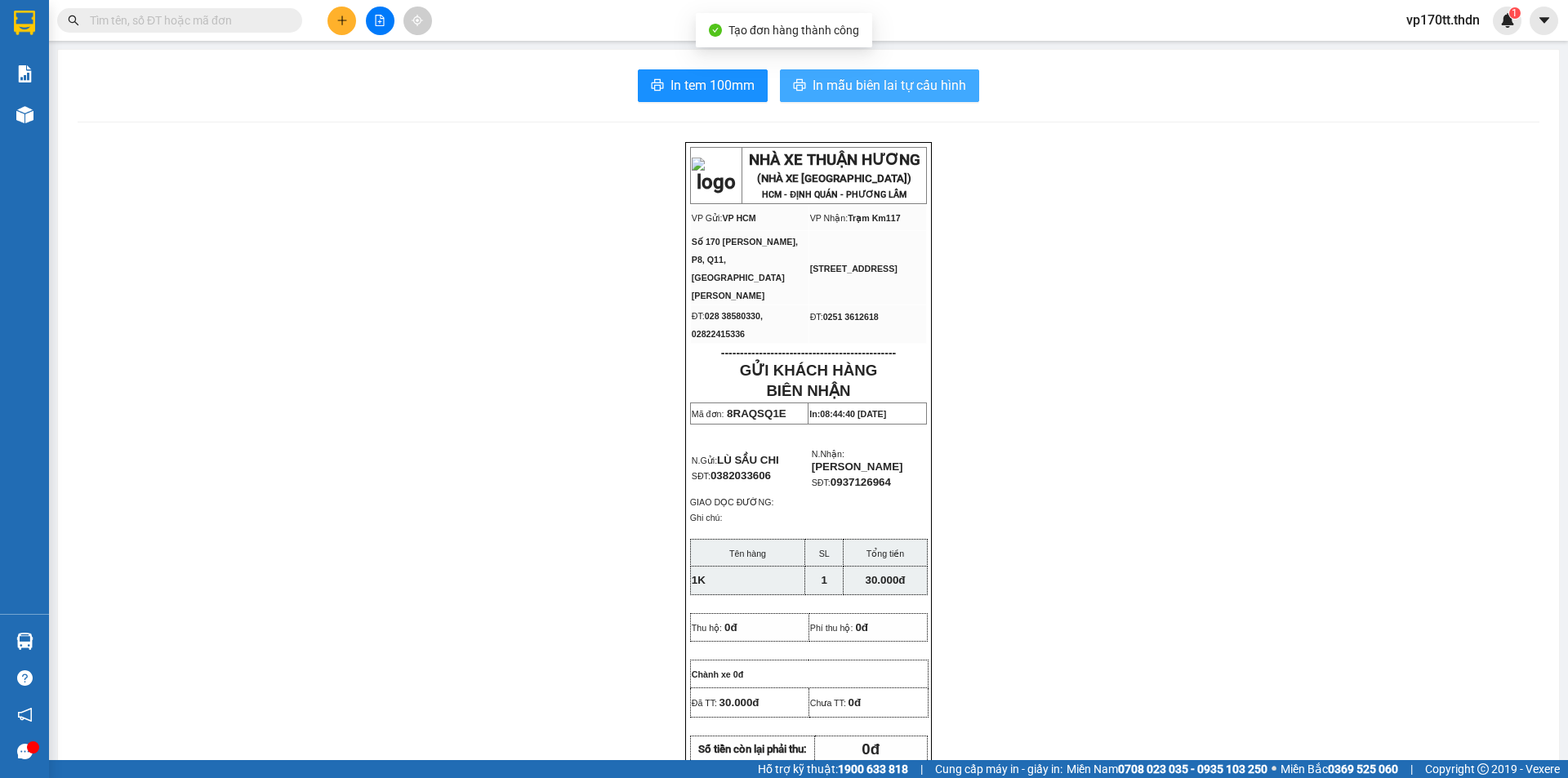
click at [896, 95] on span "In mẫu biên lai tự cấu hình" at bounding box center [889, 85] width 154 height 21
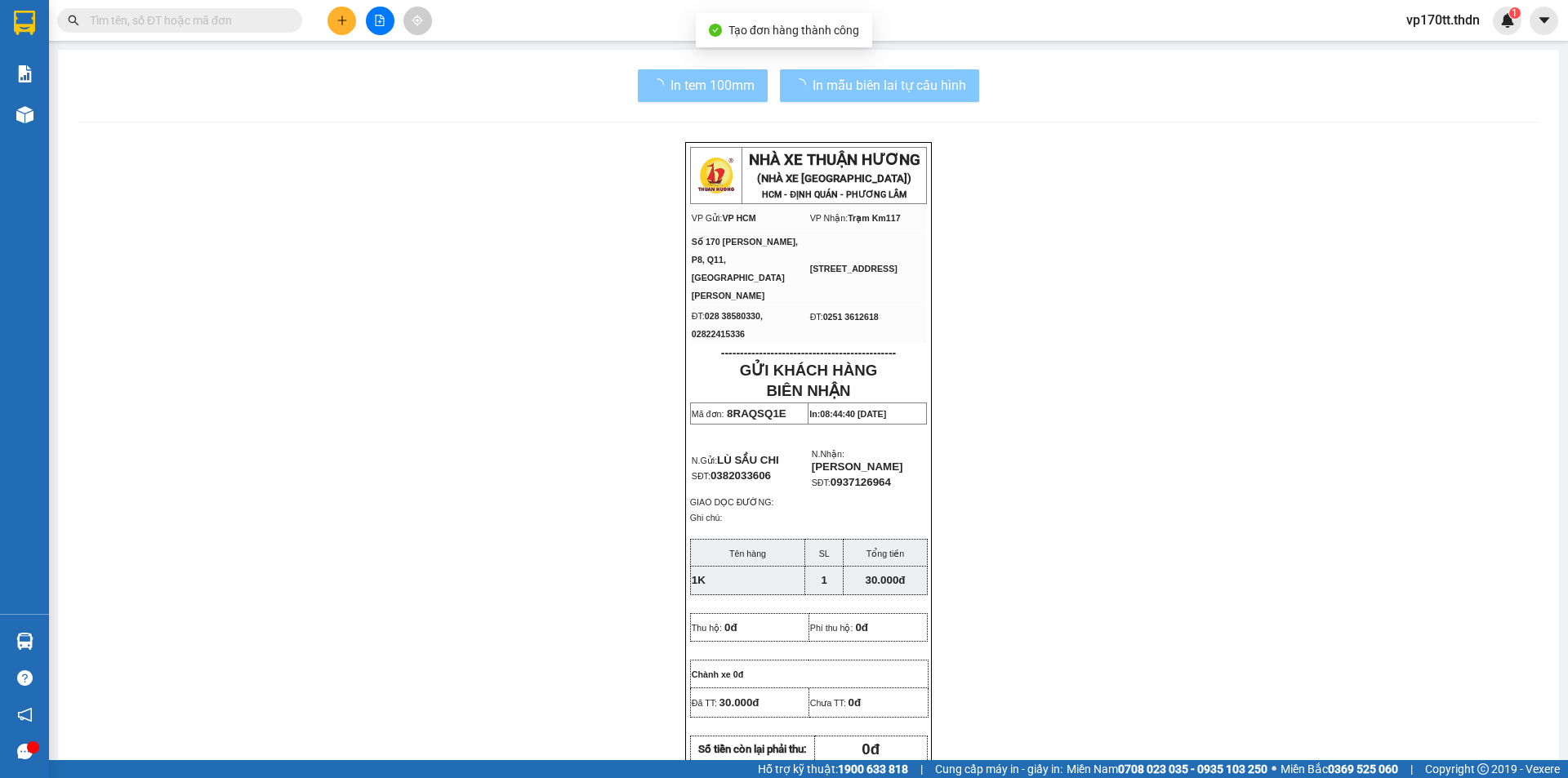
click at [730, 90] on span "In tem 100mm" at bounding box center [712, 85] width 84 height 21
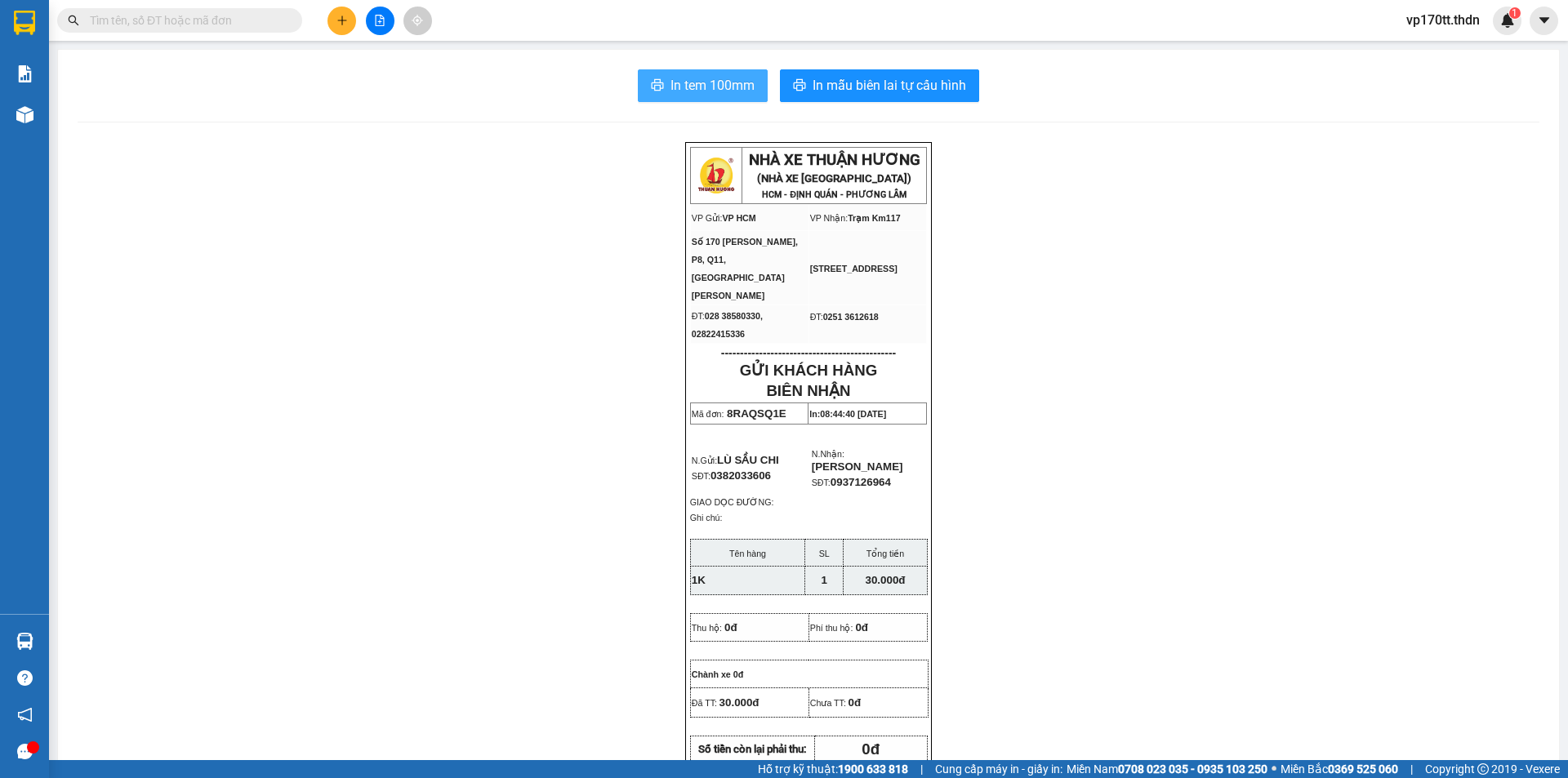
click at [698, 73] on button "In tem 100mm" at bounding box center [702, 85] width 130 height 33
